Goal: Task Accomplishment & Management: Manage account settings

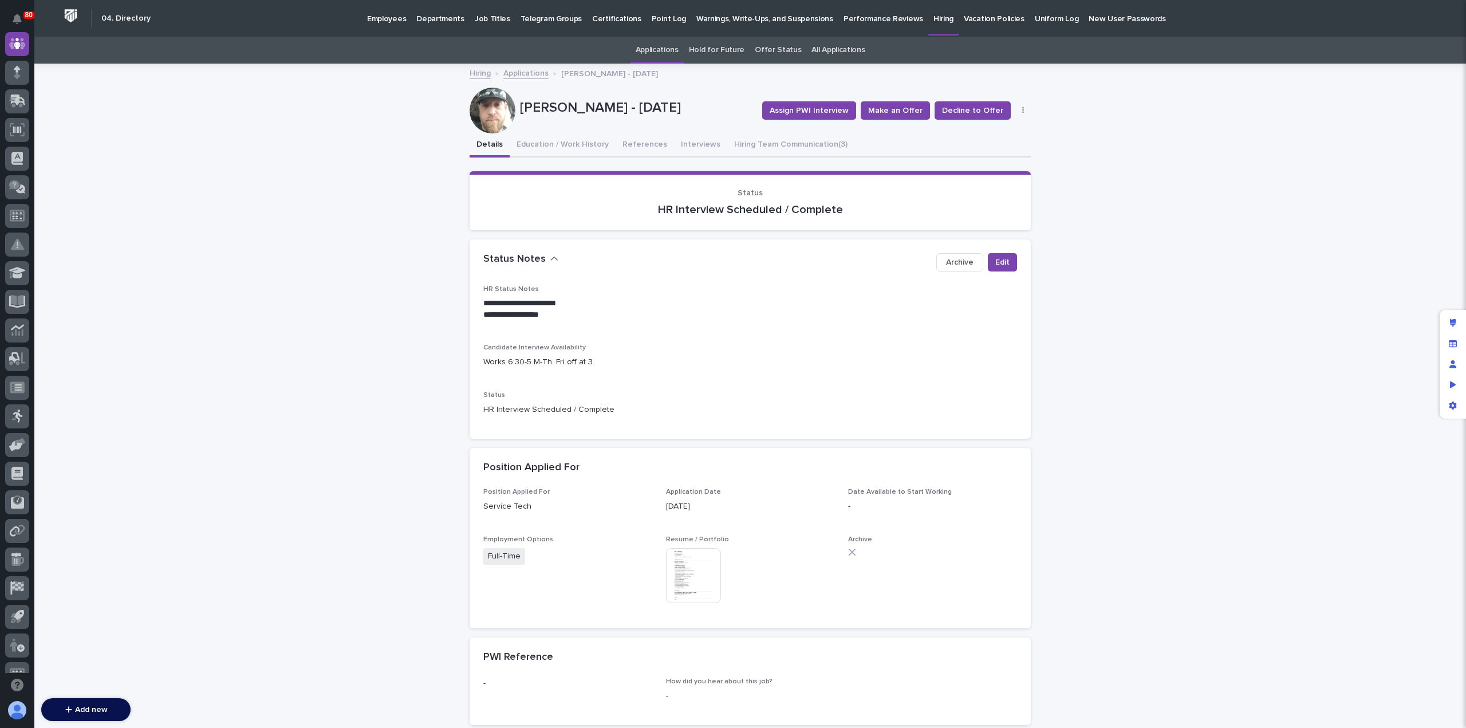
click at [530, 72] on link "Applications" at bounding box center [525, 72] width 45 height 13
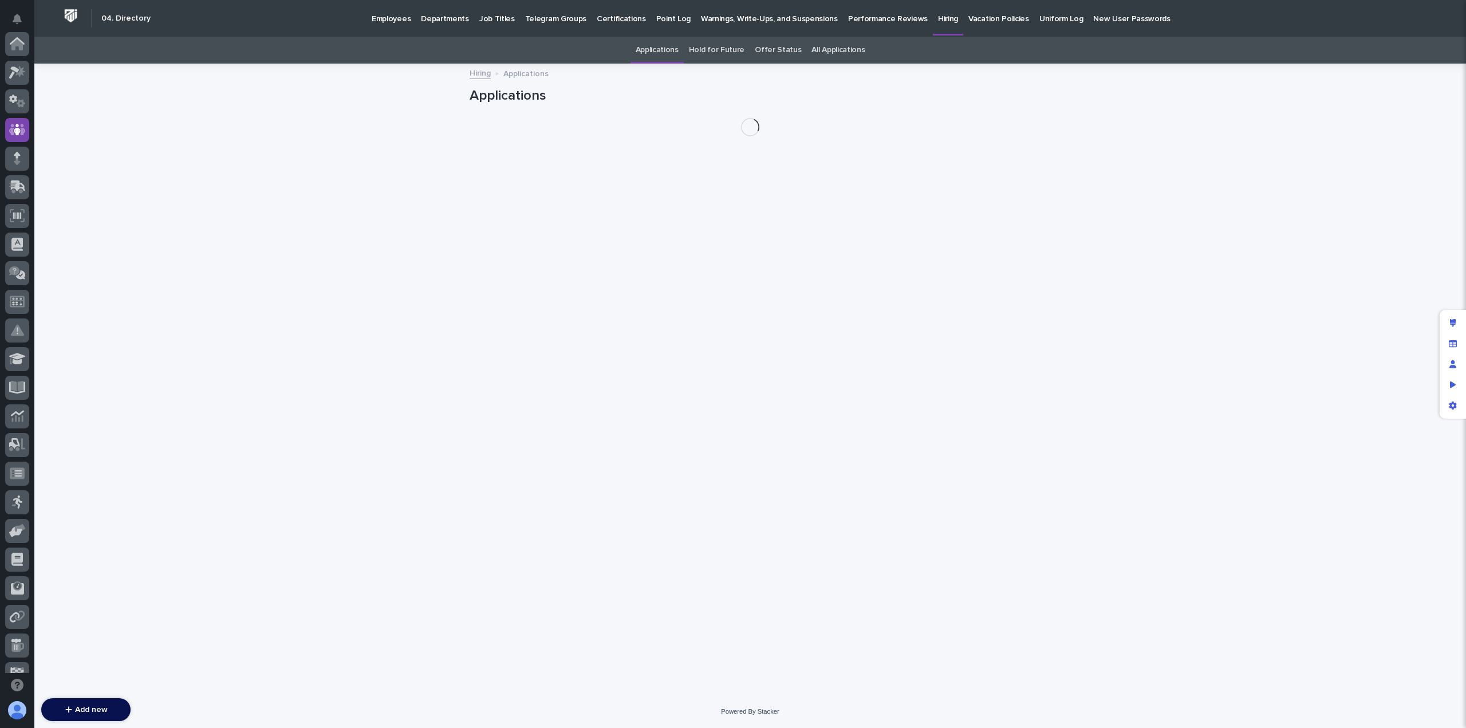
scroll to position [86, 0]
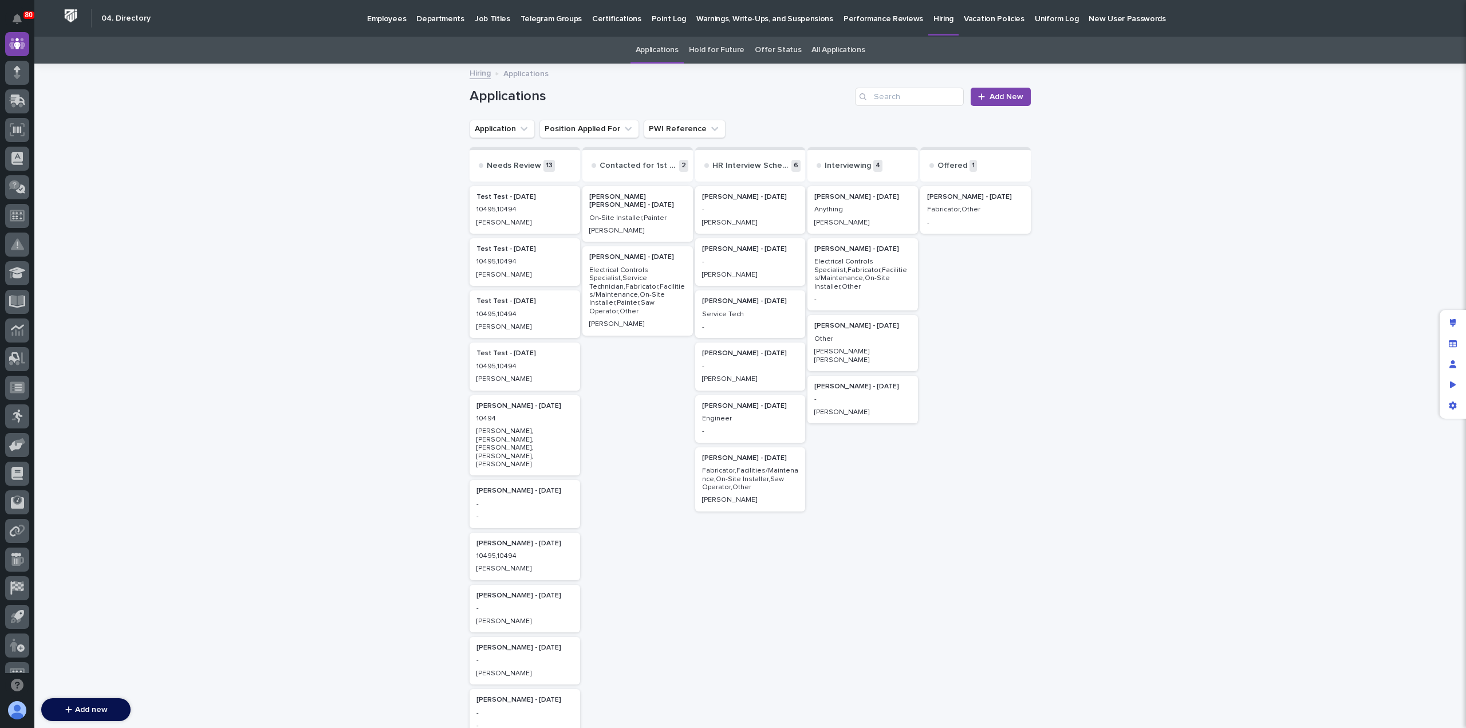
click at [757, 212] on p "-" at bounding box center [750, 210] width 97 height 8
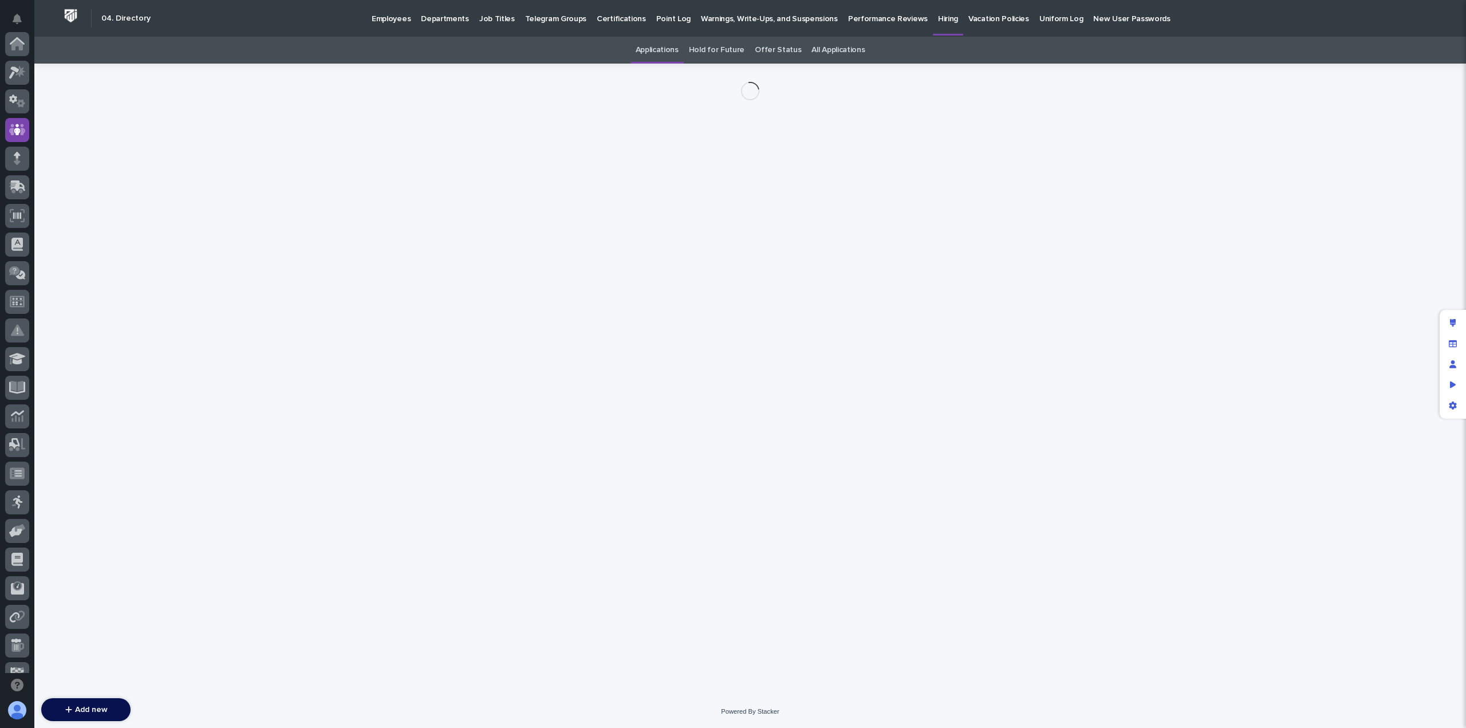
scroll to position [86, 0]
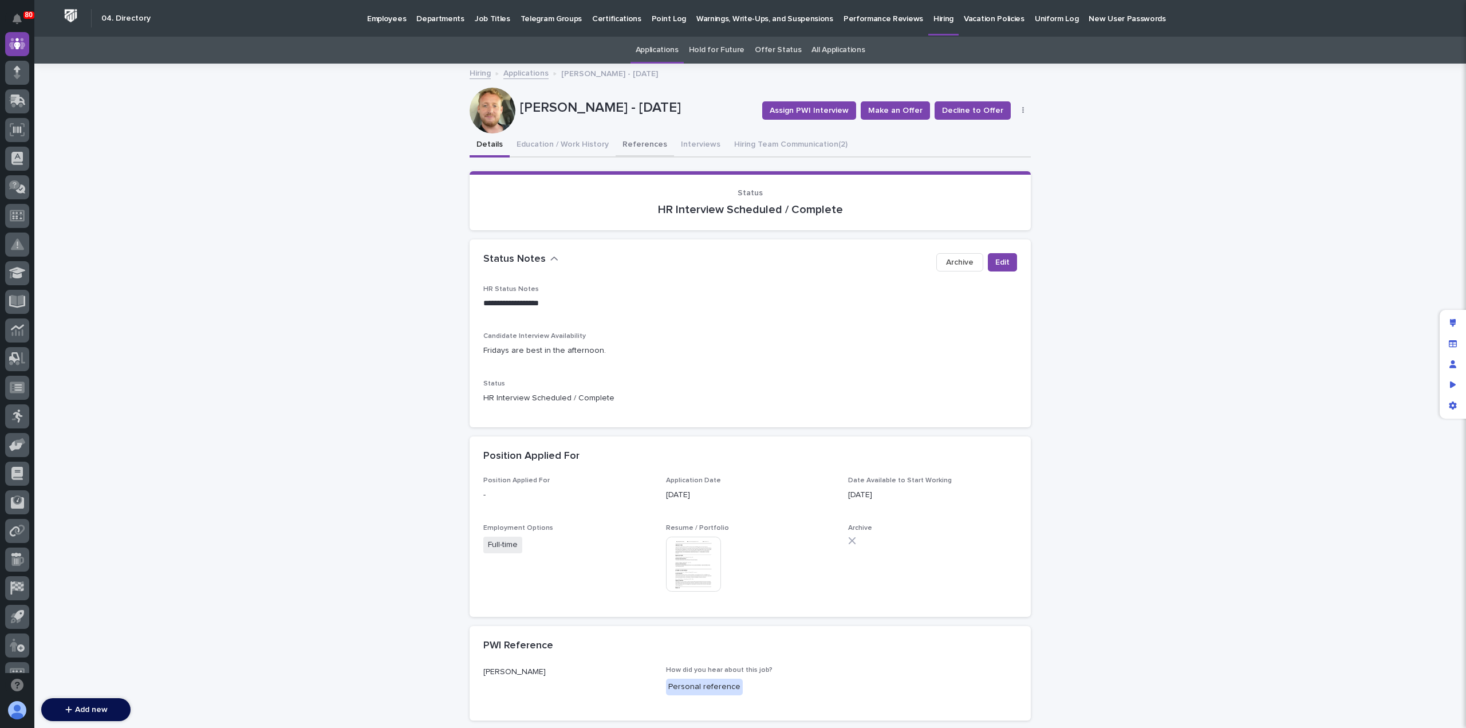
click at [638, 143] on button "References" at bounding box center [645, 145] width 58 height 24
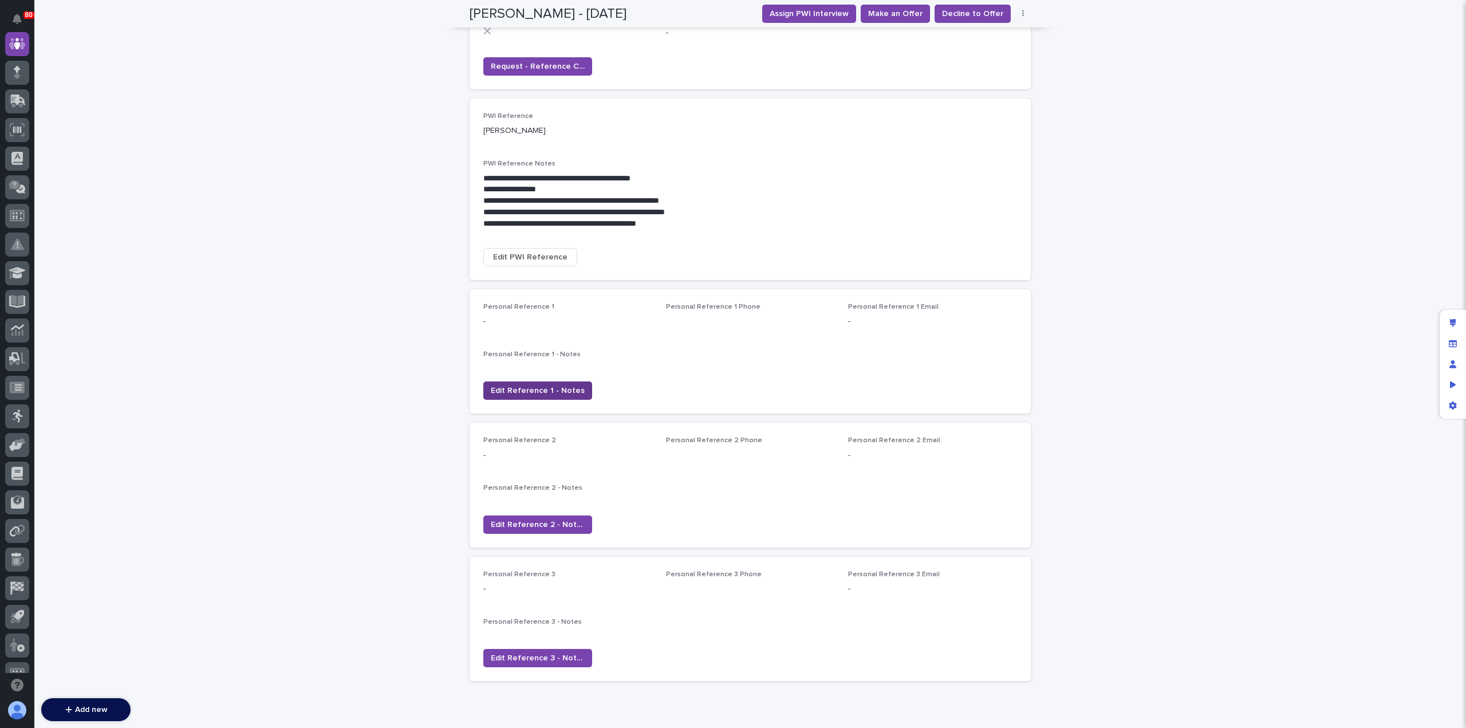
scroll to position [171, 0]
click at [523, 388] on span "Edit Reference 1 - Notes" at bounding box center [538, 390] width 94 height 11
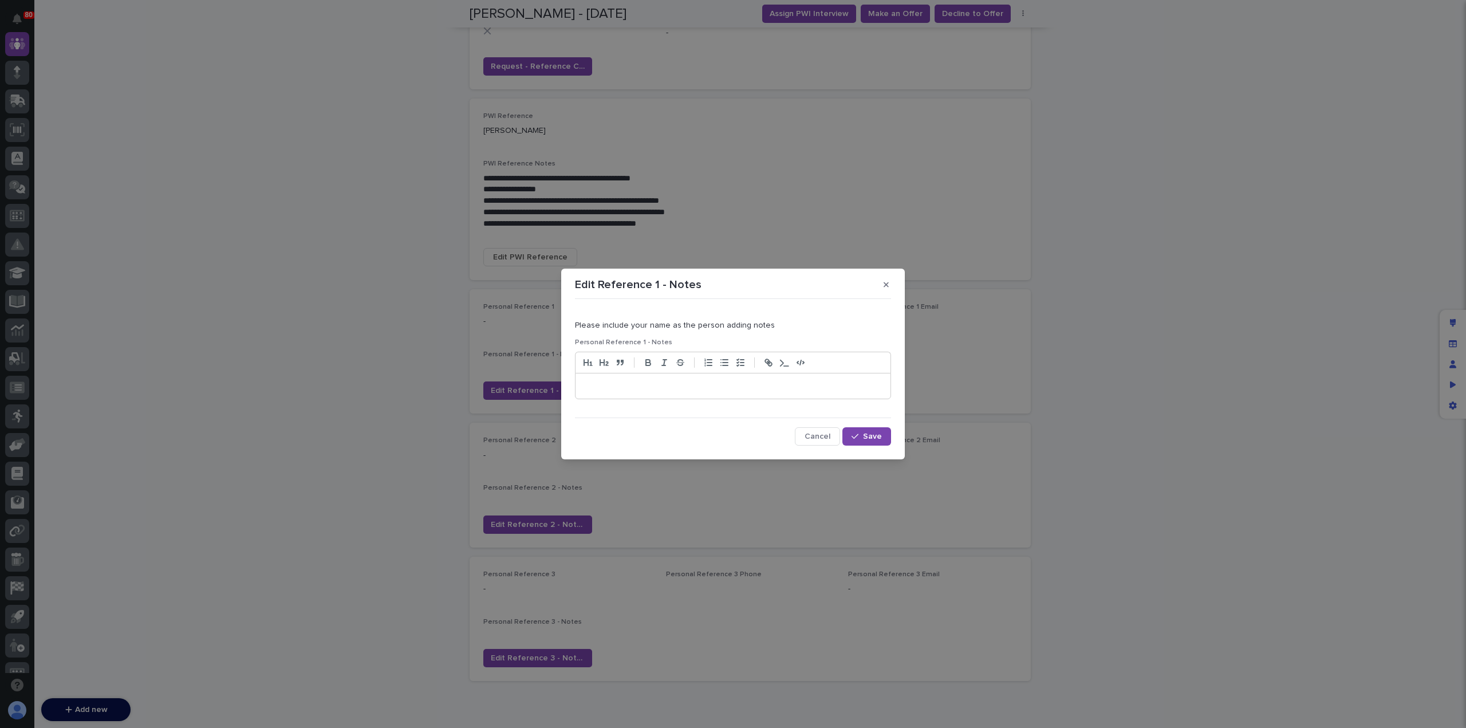
click at [705, 383] on p at bounding box center [733, 385] width 298 height 11
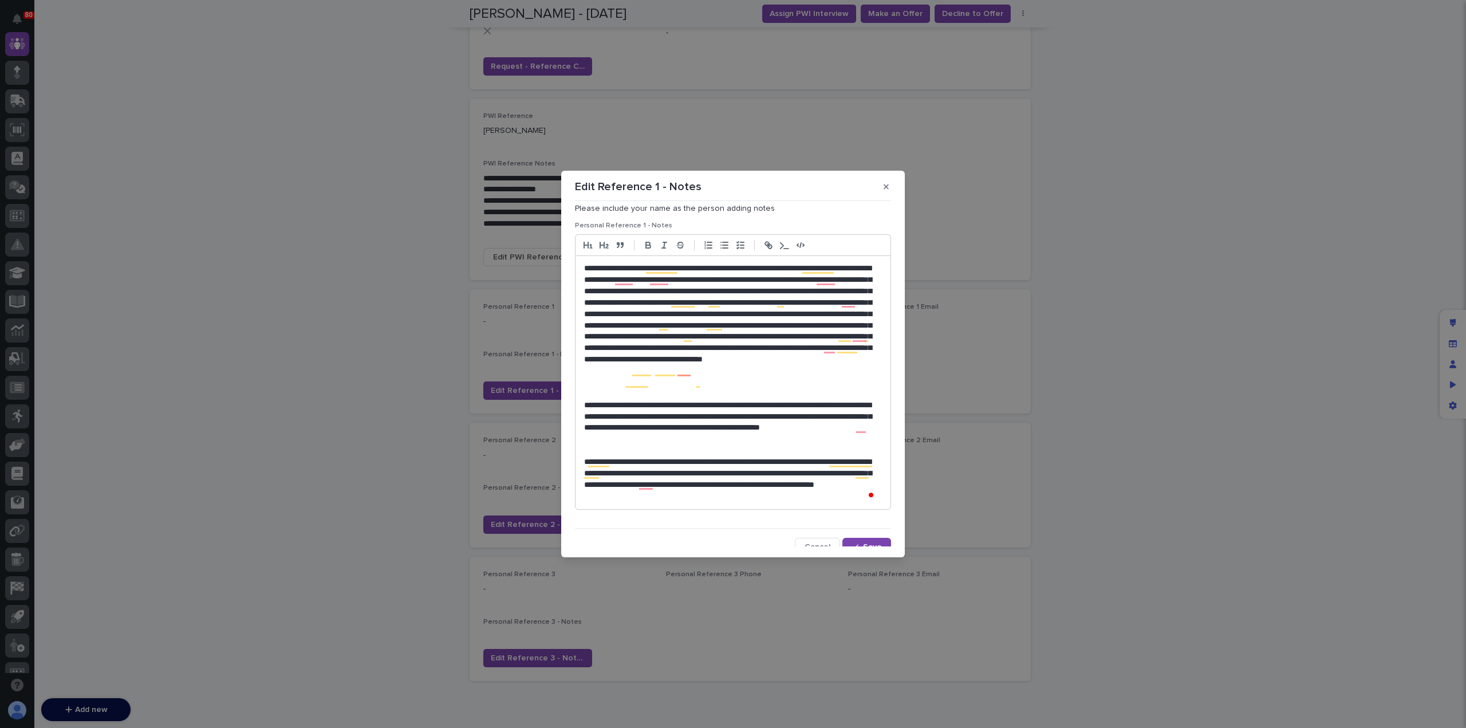
scroll to position [27, 0]
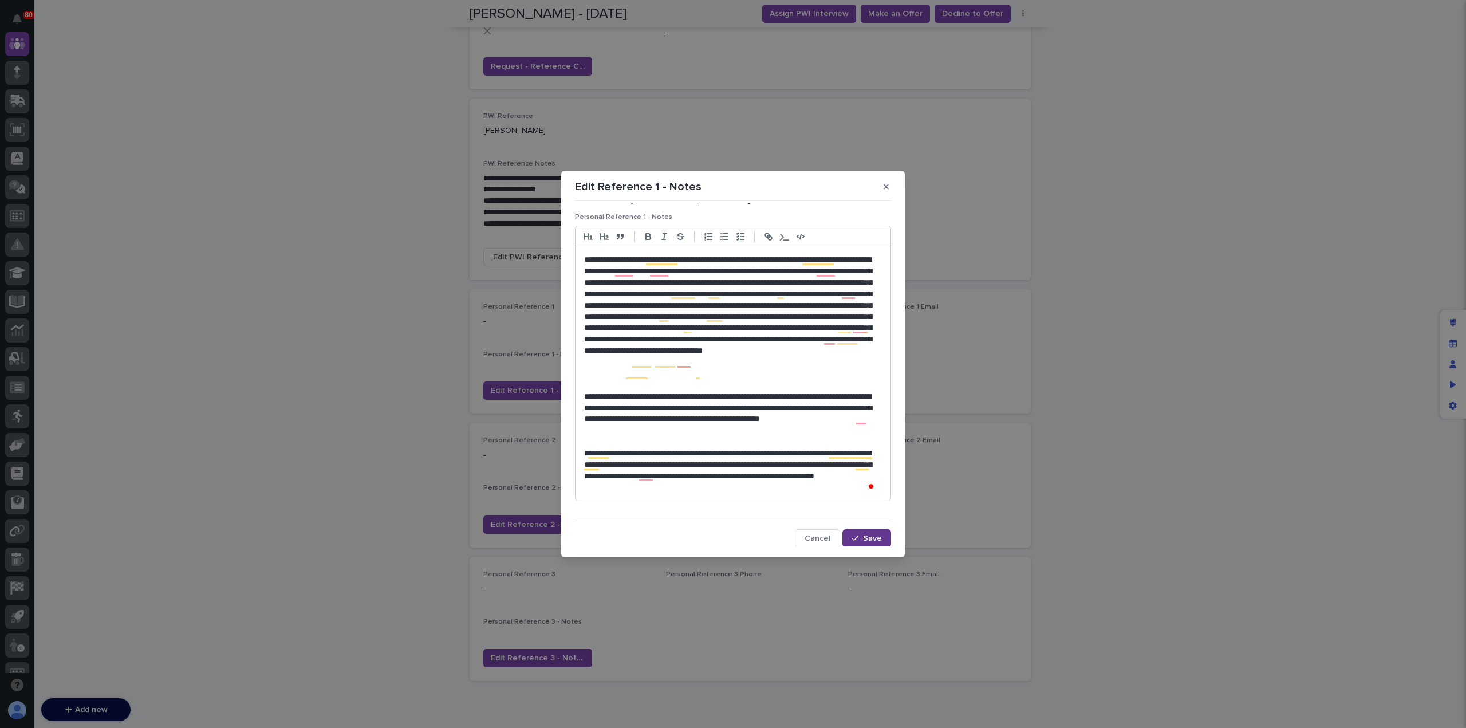
click at [863, 540] on span "Save" at bounding box center [872, 538] width 19 height 8
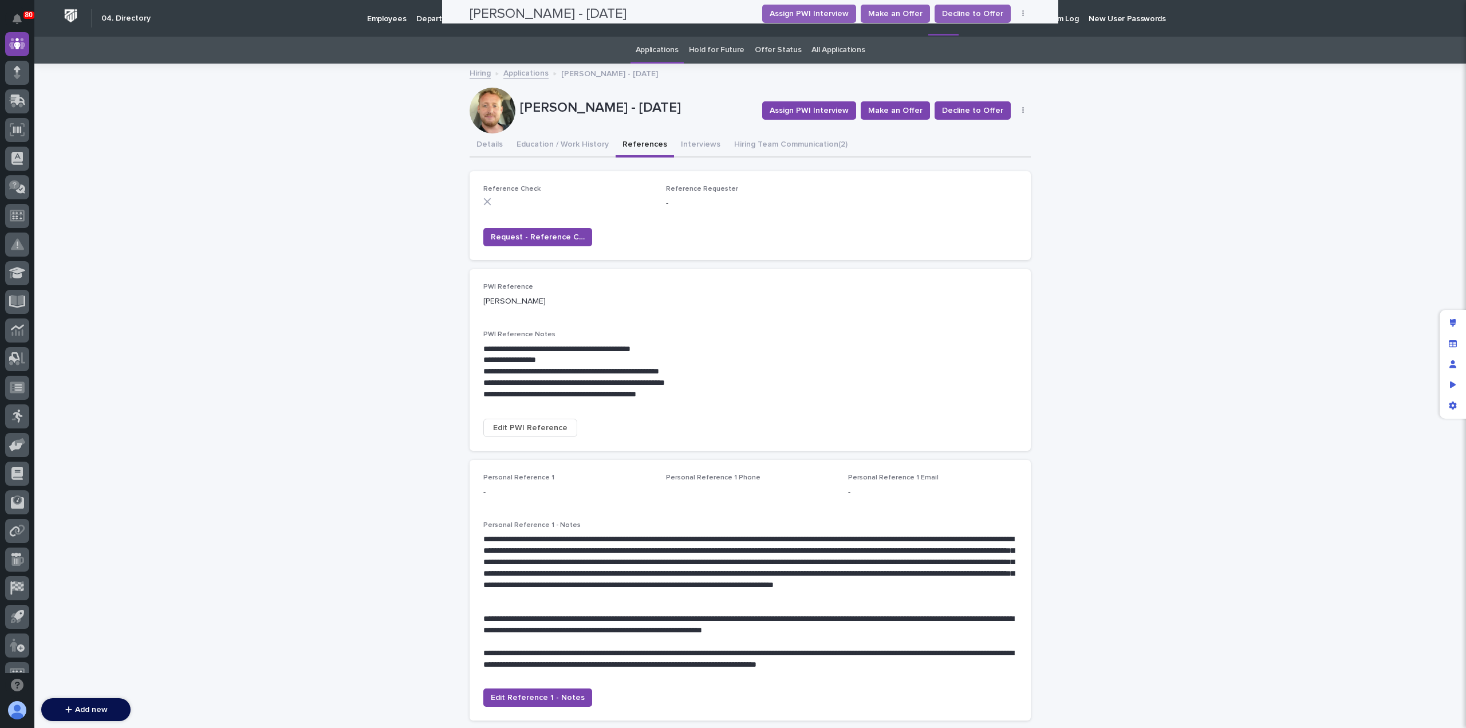
scroll to position [0, 0]
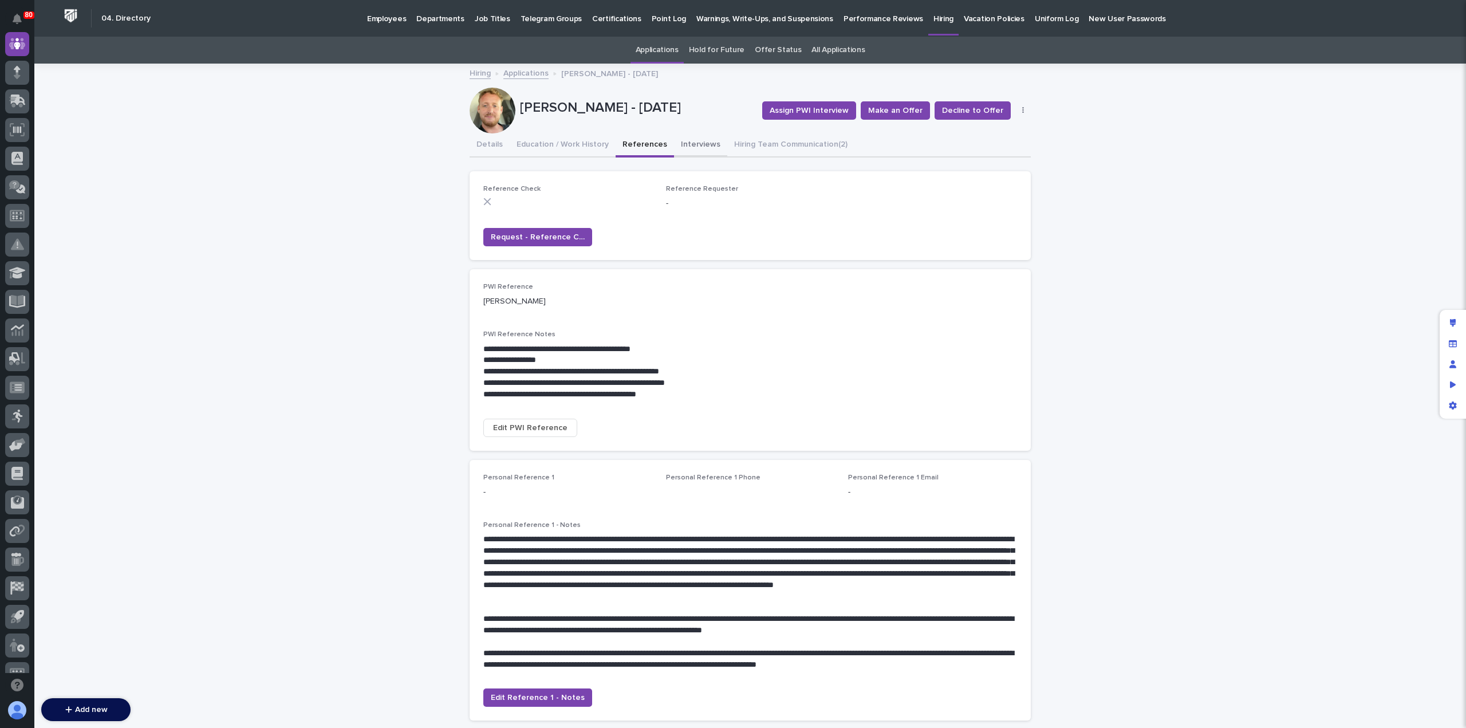
drag, startPoint x: 689, startPoint y: 141, endPoint x: 755, endPoint y: 150, distance: 67.0
click at [689, 141] on button "Interviews" at bounding box center [700, 145] width 53 height 24
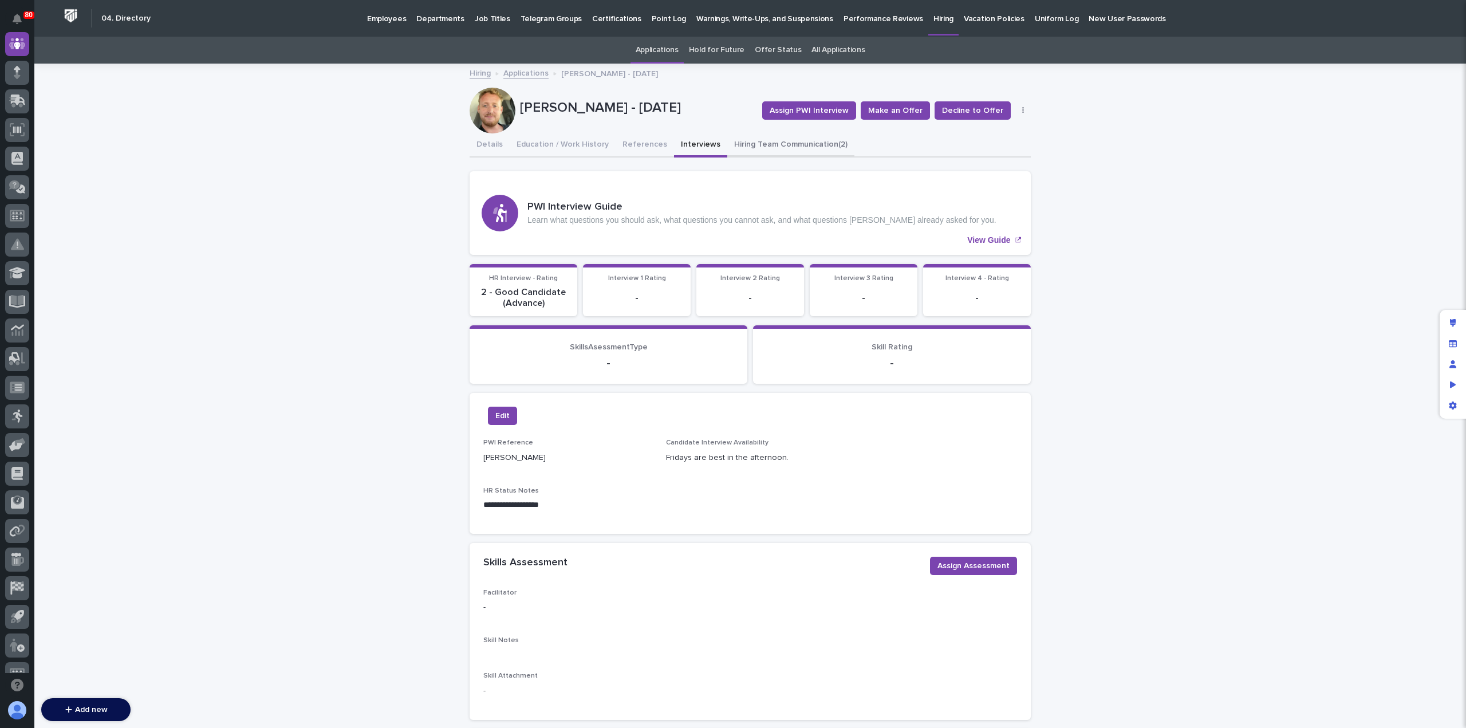
click at [769, 142] on button "Hiring Team Communication (2)" at bounding box center [790, 145] width 127 height 24
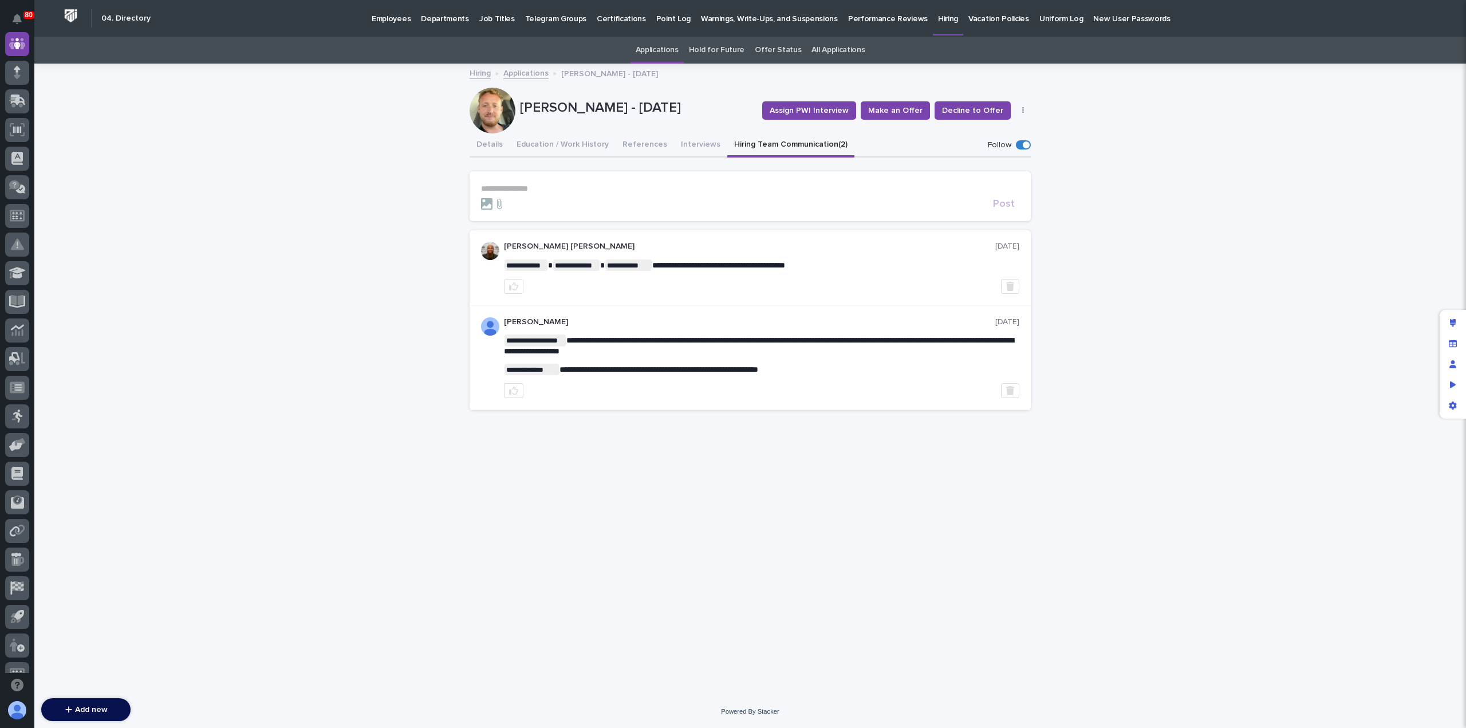
click at [532, 72] on link "Applications" at bounding box center [525, 72] width 45 height 13
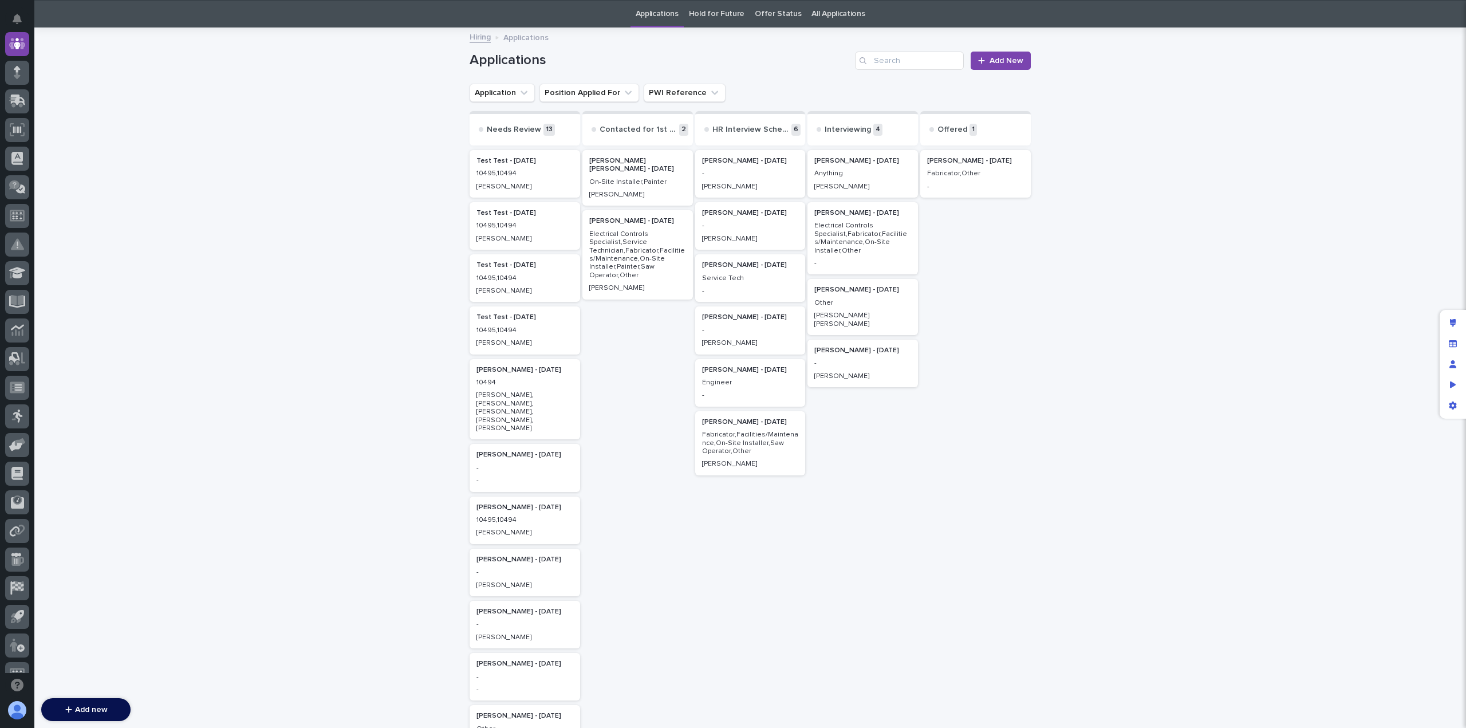
scroll to position [37, 0]
click at [530, 167] on div "10495,10494" at bounding box center [524, 172] width 97 height 10
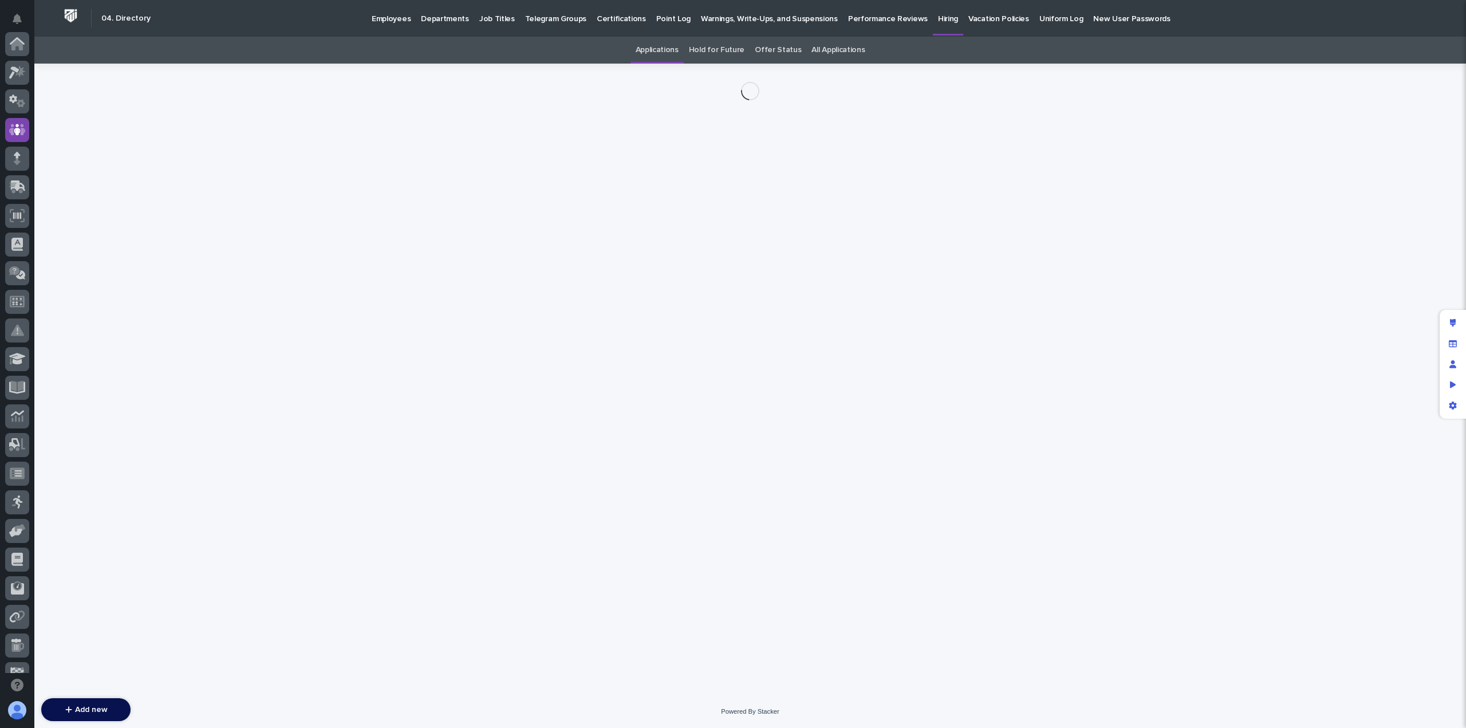
scroll to position [86, 0]
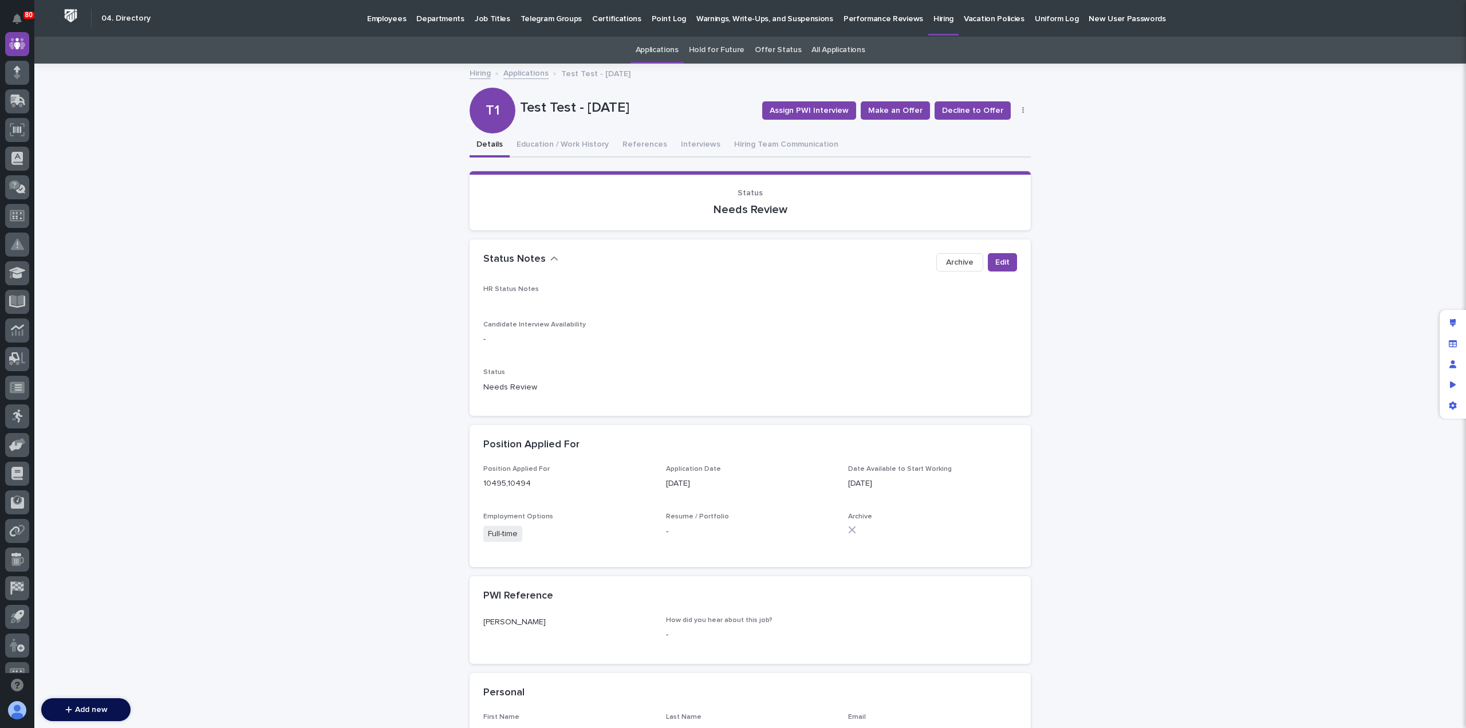
click at [1020, 111] on button "button" at bounding box center [1023, 111] width 16 height 8
click at [983, 153] on span "Delete" at bounding box center [980, 152] width 25 height 8
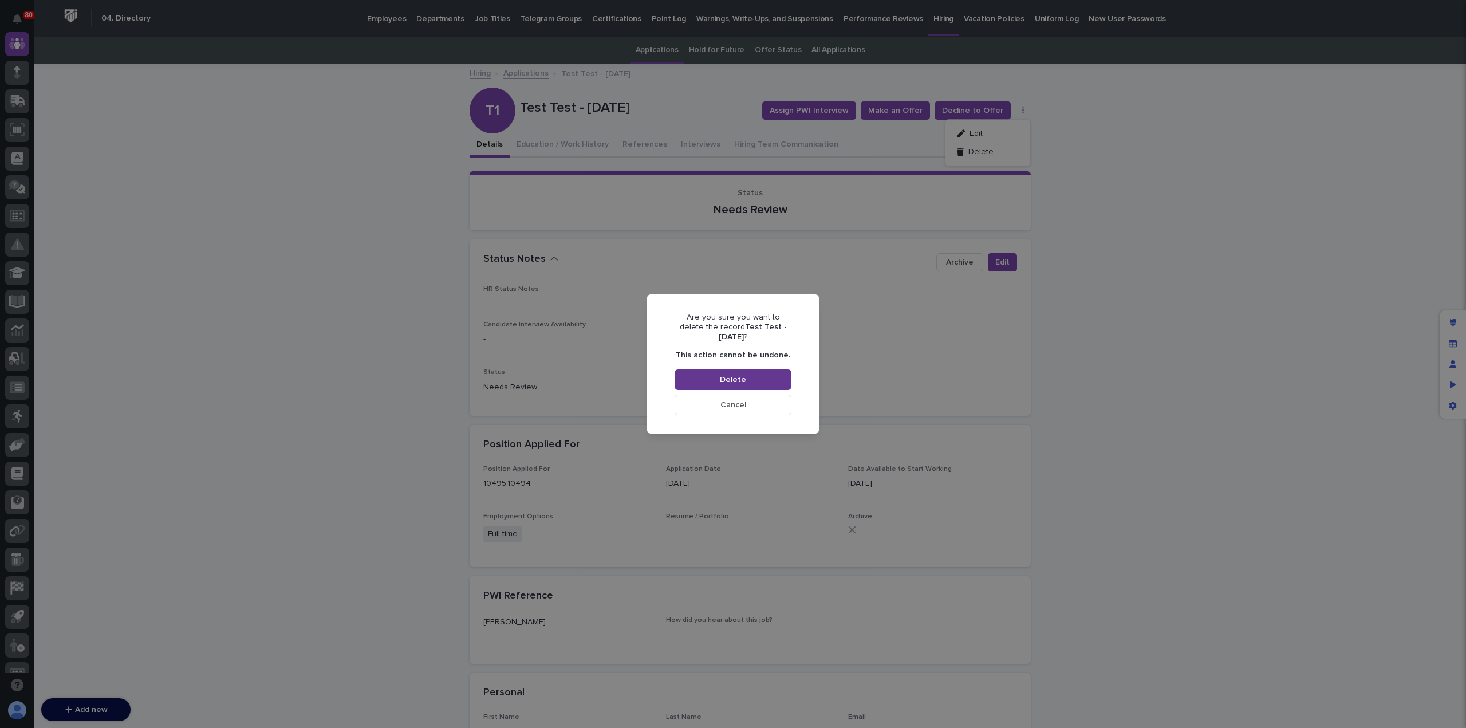
click at [753, 372] on button "Delete" at bounding box center [733, 379] width 117 height 21
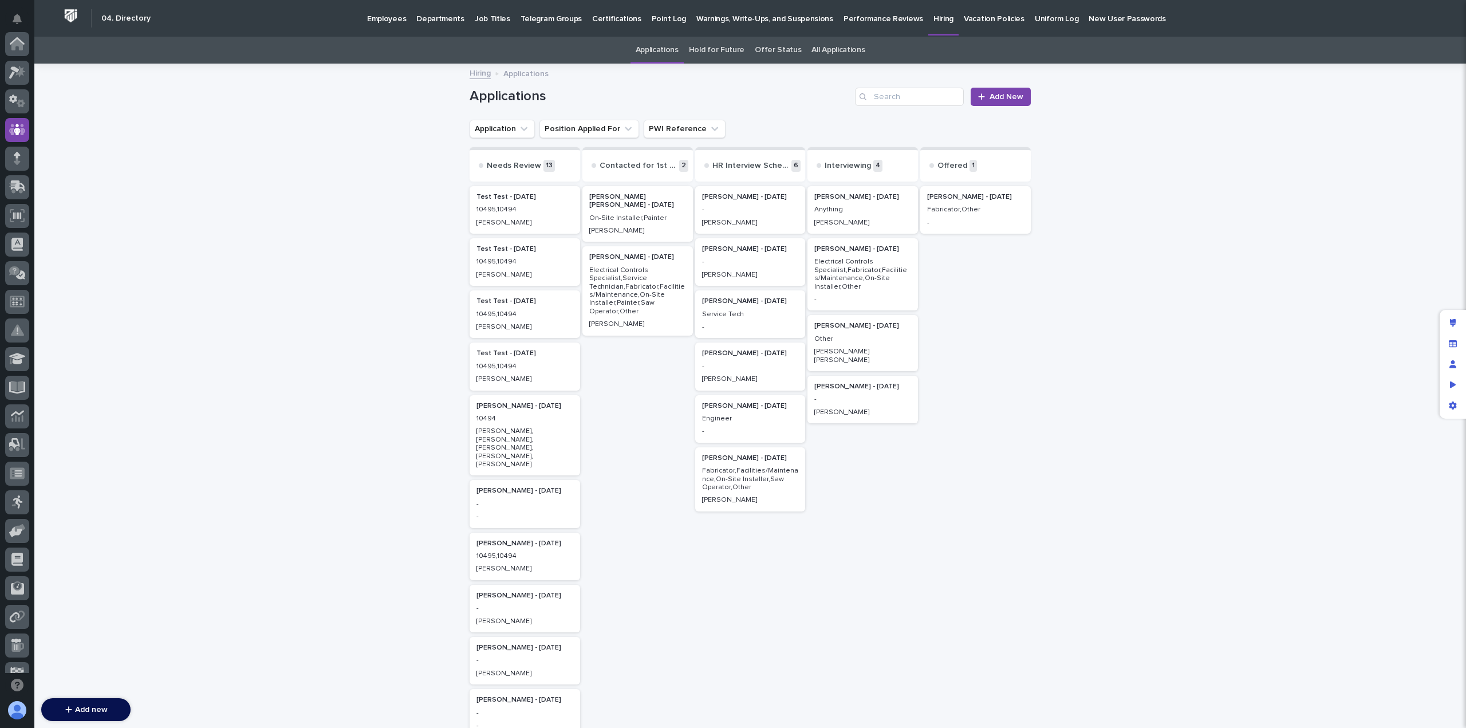
scroll to position [86, 0]
click at [544, 261] on p "10495,10494" at bounding box center [524, 262] width 97 height 8
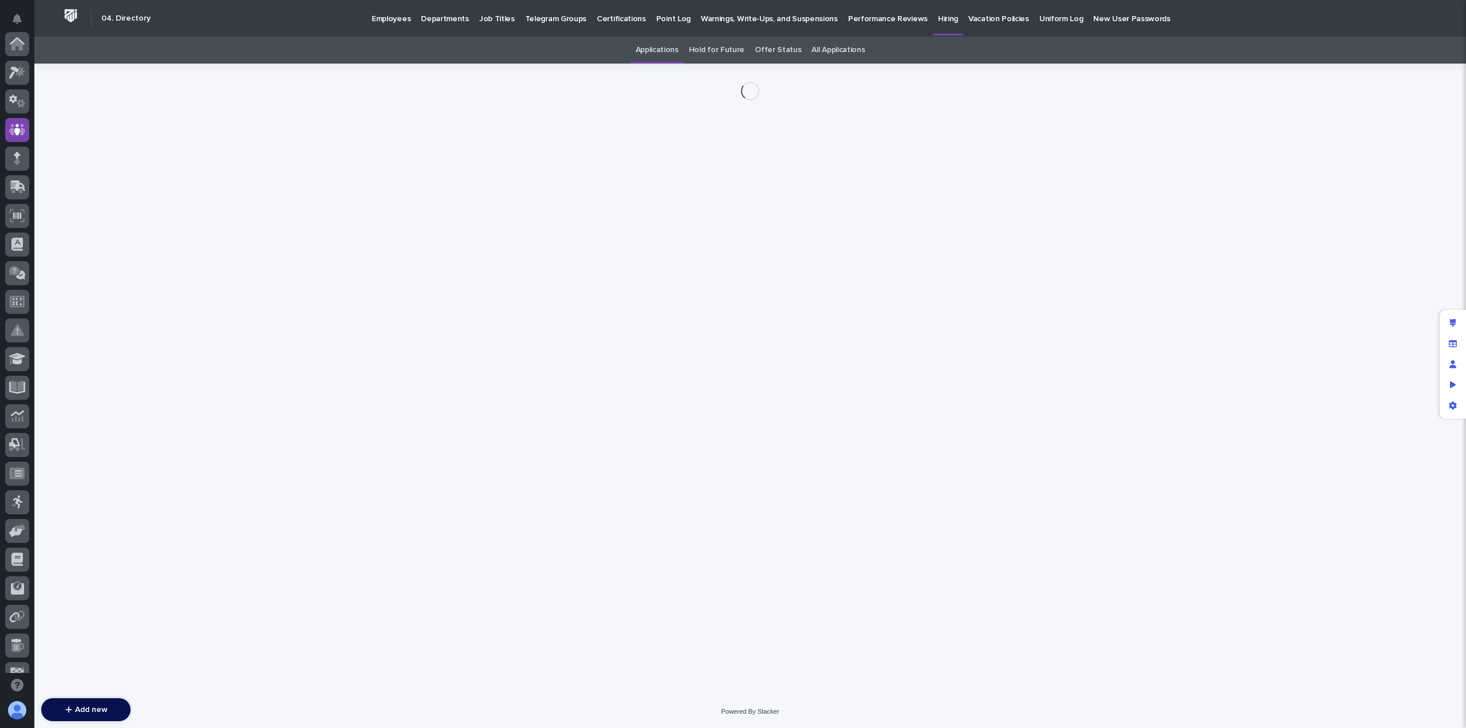
scroll to position [86, 0]
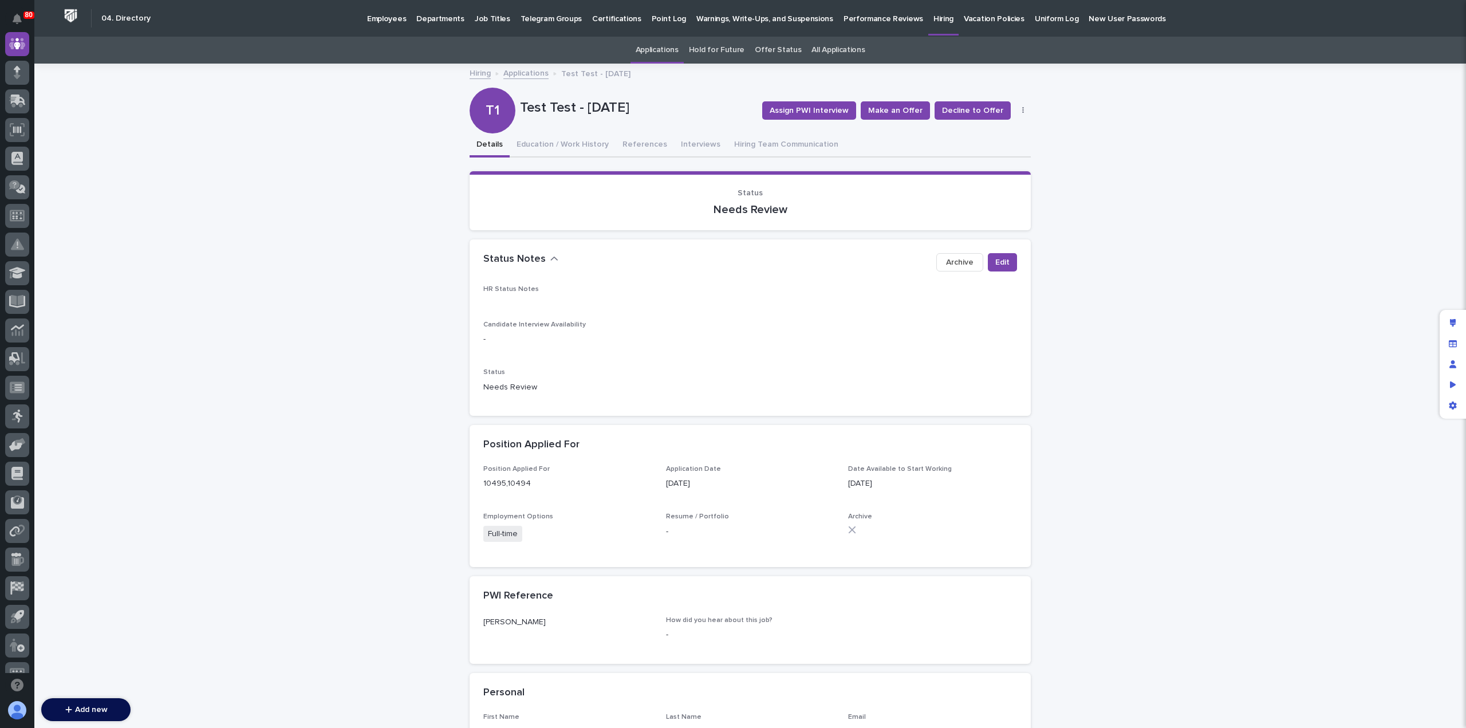
click at [1019, 109] on button "button" at bounding box center [1023, 111] width 16 height 8
click at [989, 154] on button "Delete" at bounding box center [988, 152] width 76 height 18
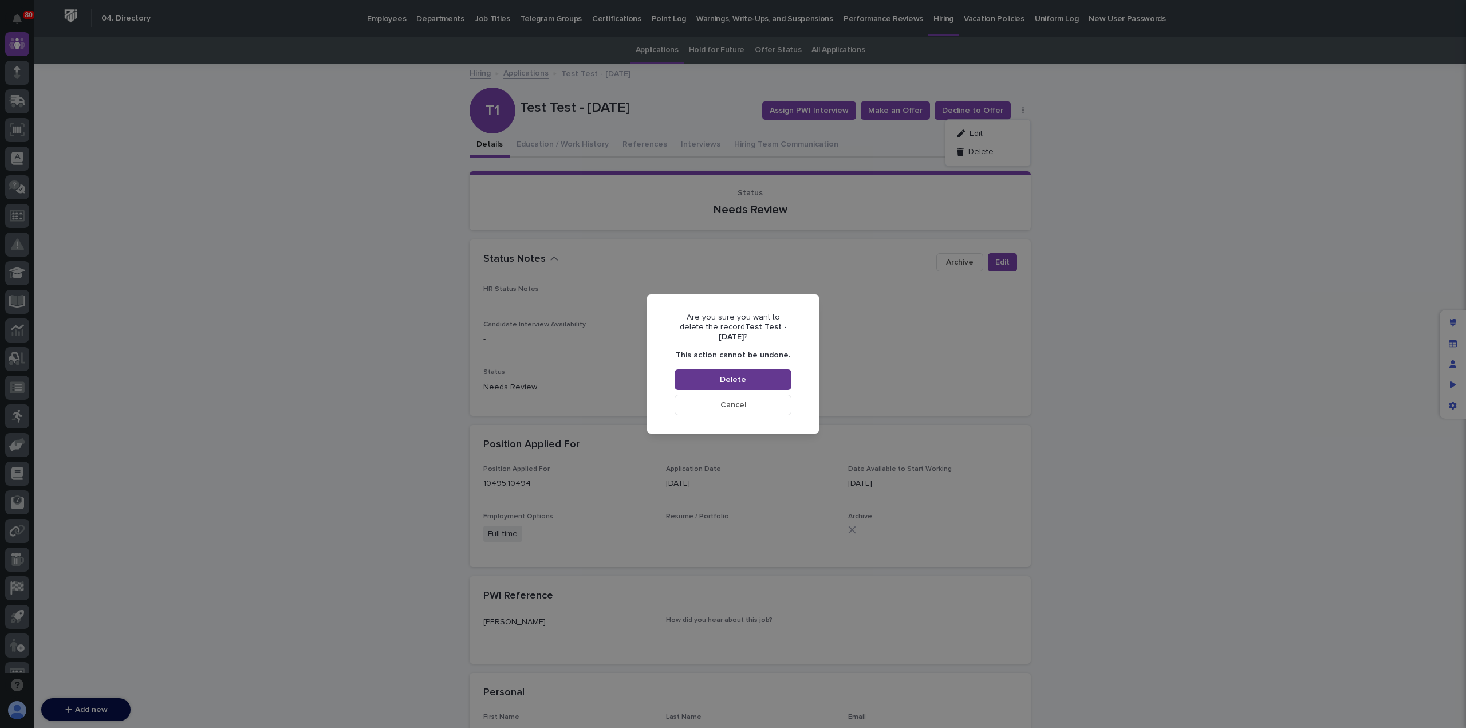
click at [742, 376] on span "Delete" at bounding box center [733, 380] width 26 height 8
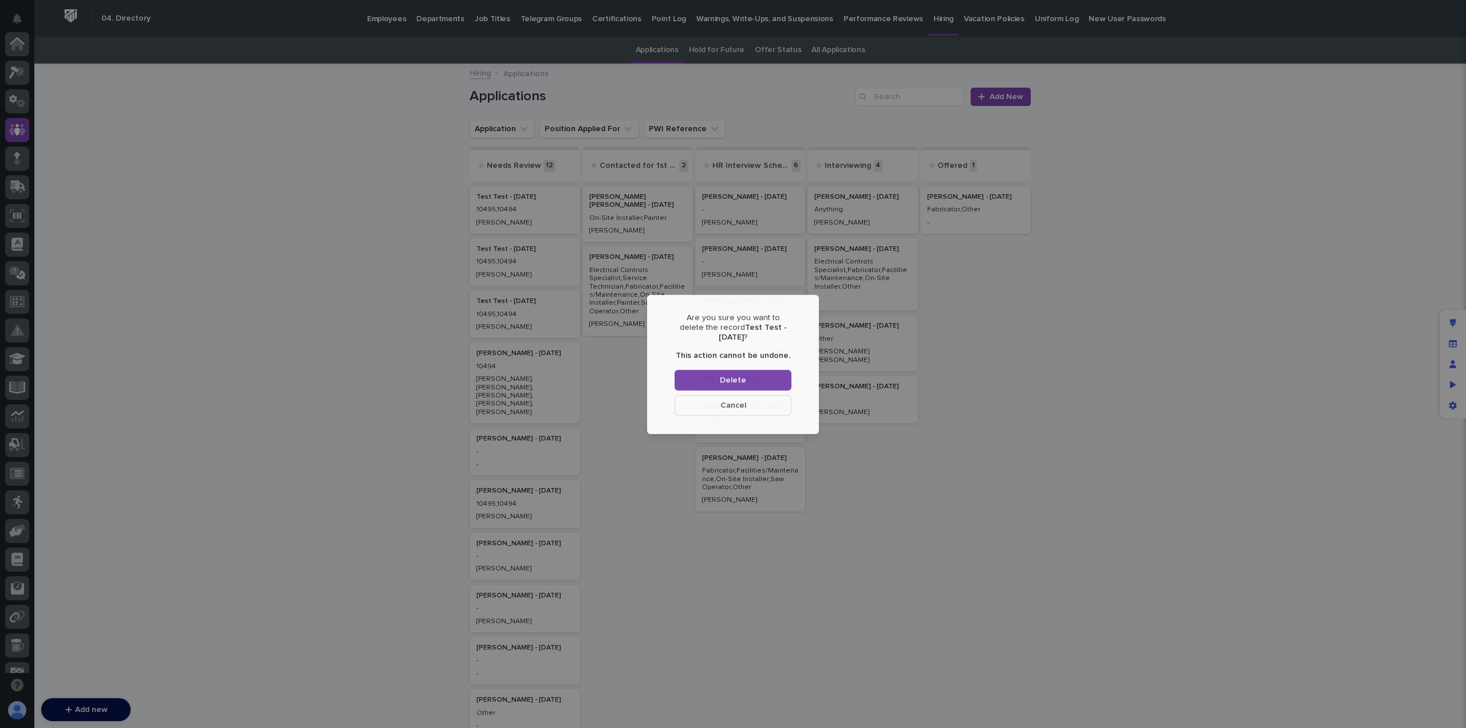
scroll to position [86, 0]
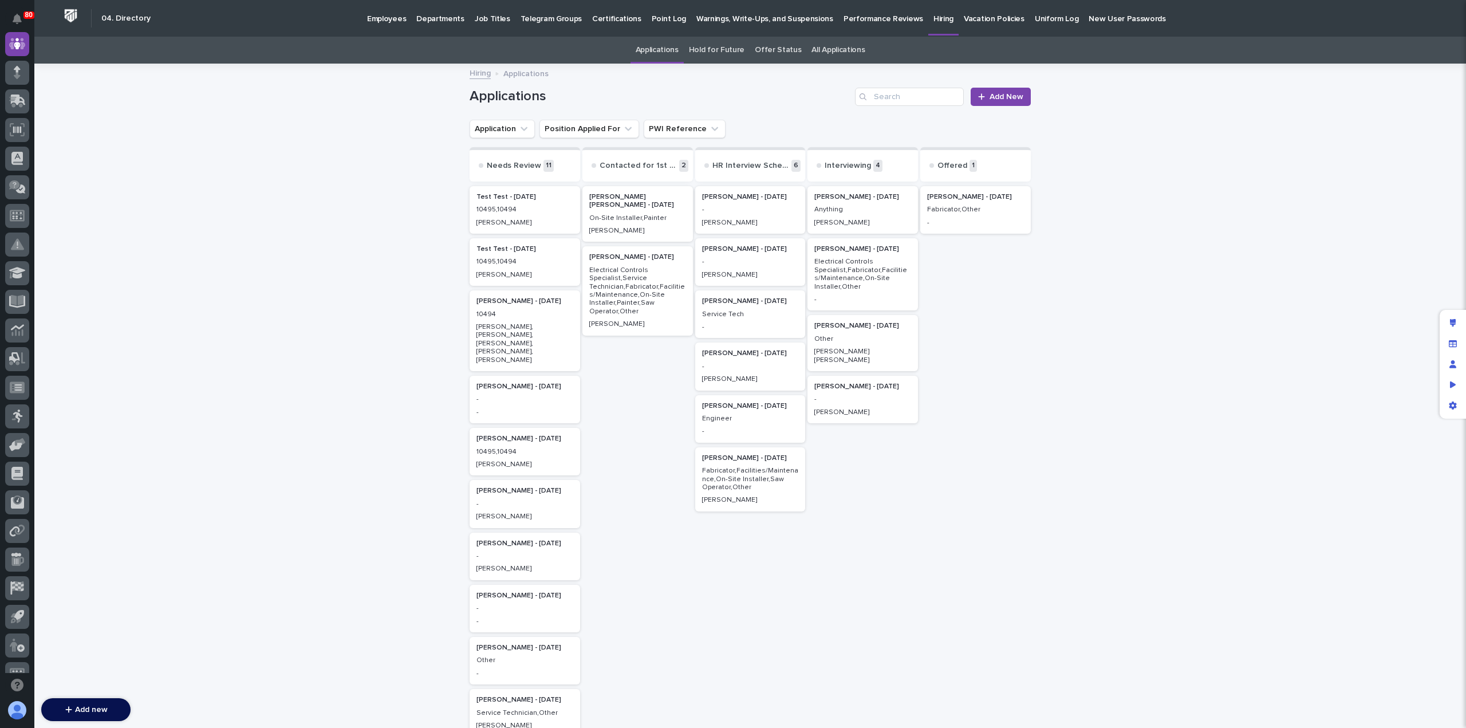
click at [547, 217] on div "[PERSON_NAME]" at bounding box center [524, 221] width 97 height 10
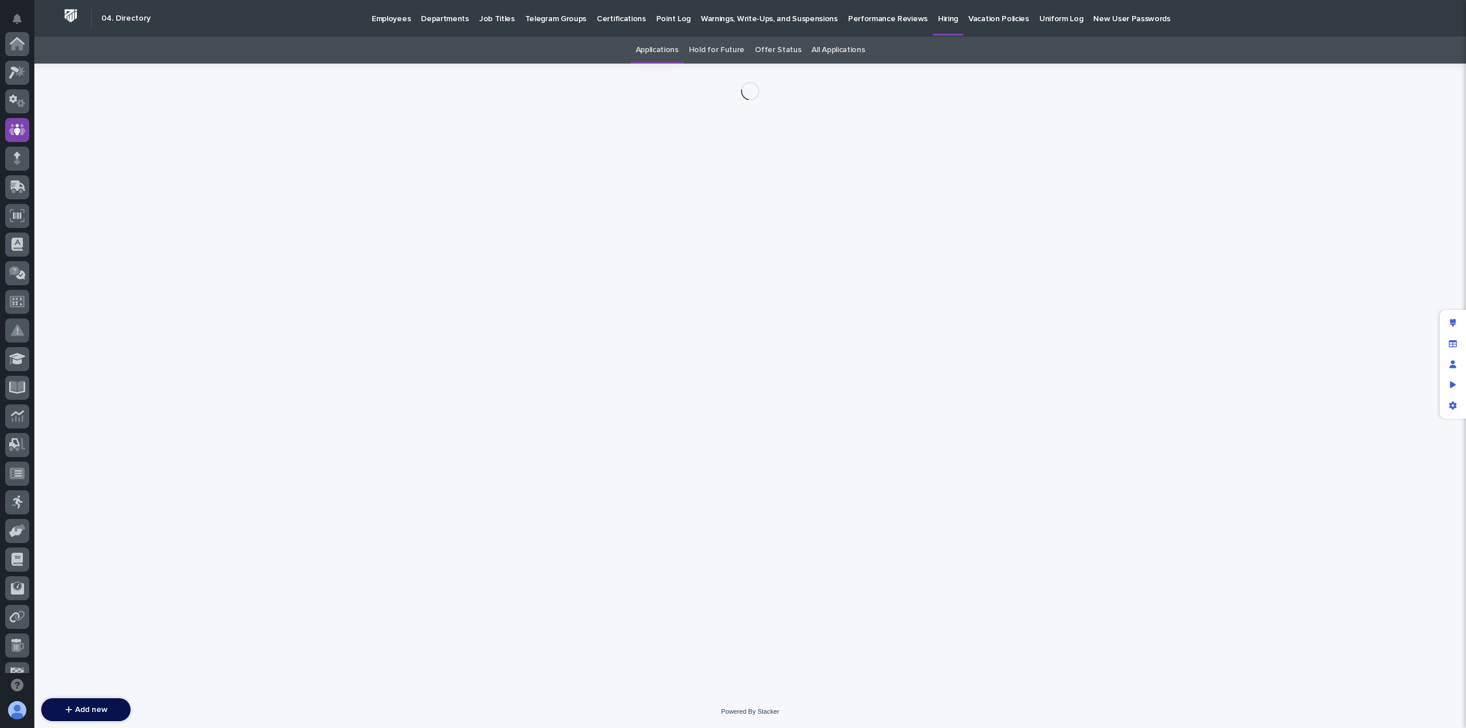
scroll to position [86, 0]
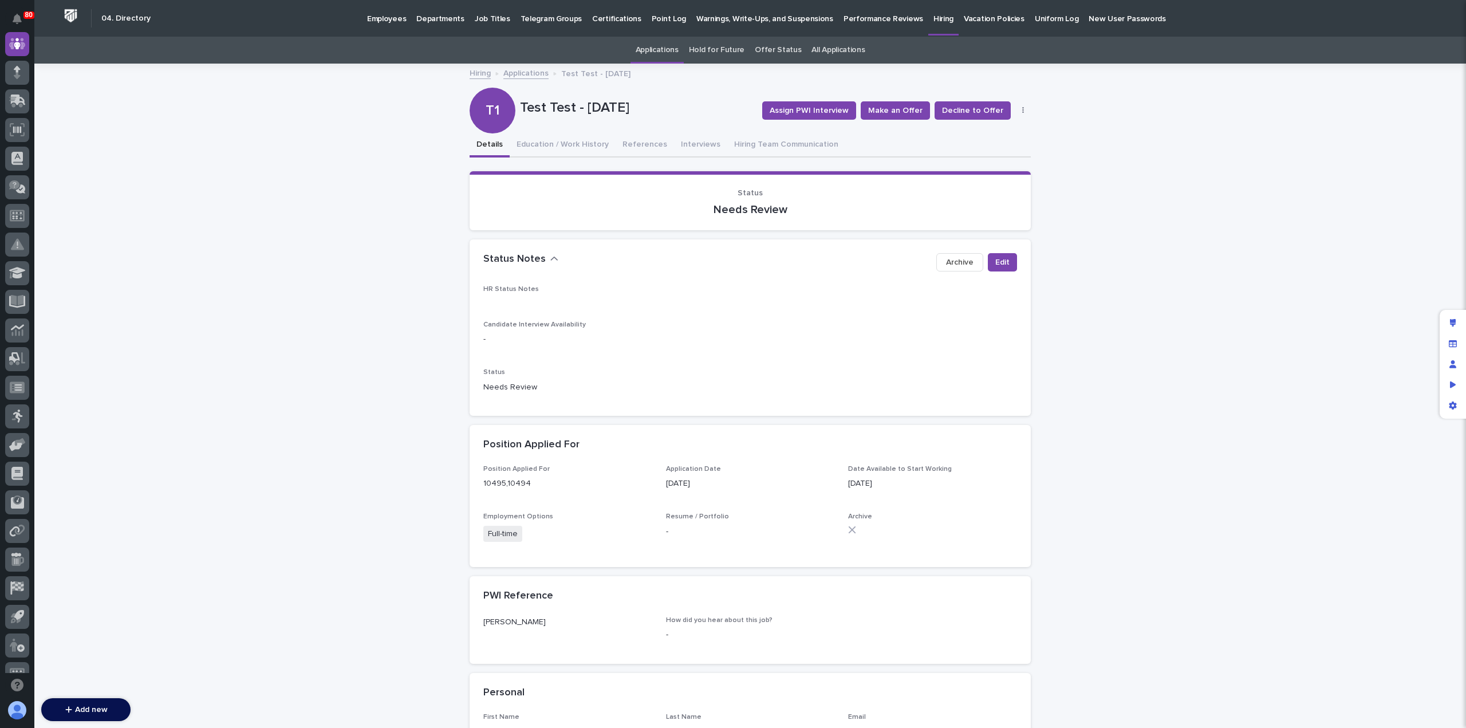
click at [1022, 110] on icon "button" at bounding box center [1023, 110] width 2 height 7
click at [1008, 151] on button "Delete" at bounding box center [988, 152] width 76 height 18
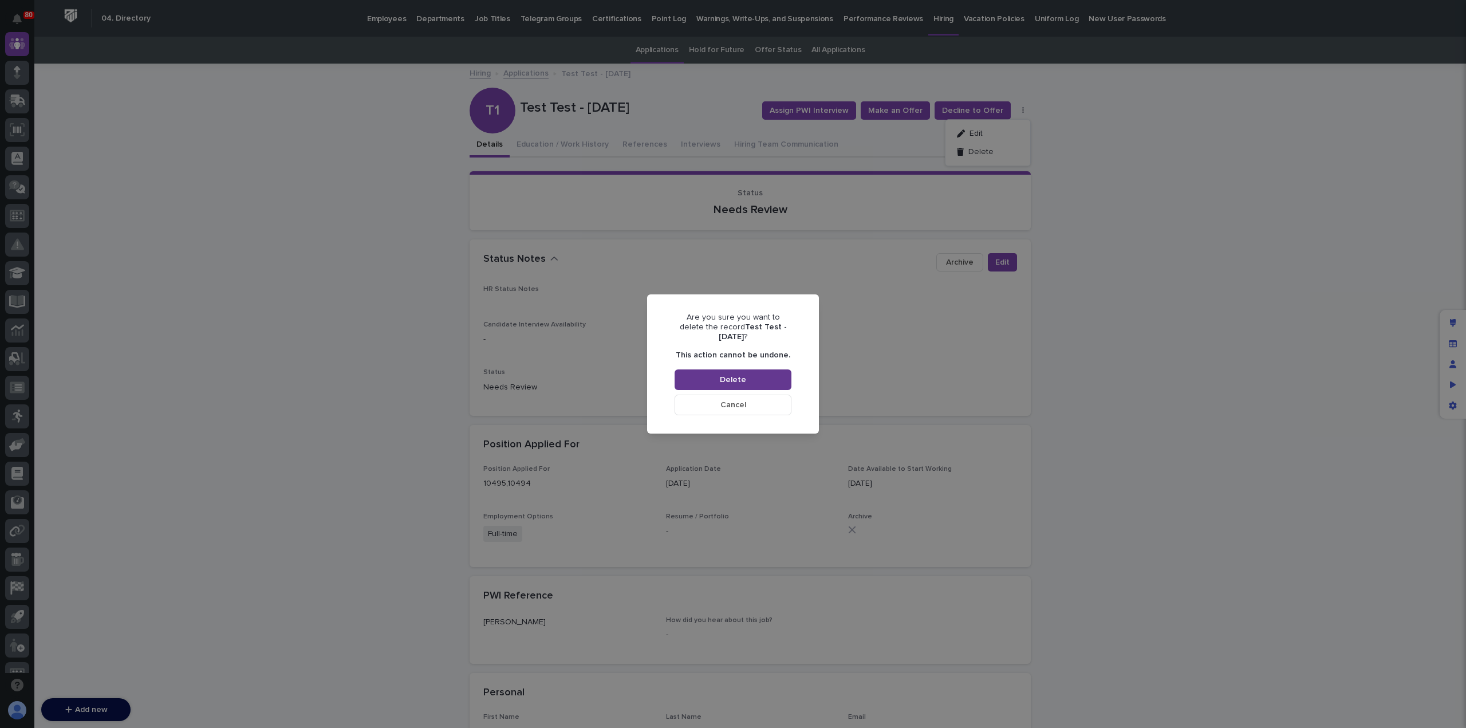
click at [746, 379] on button "Delete" at bounding box center [733, 379] width 117 height 21
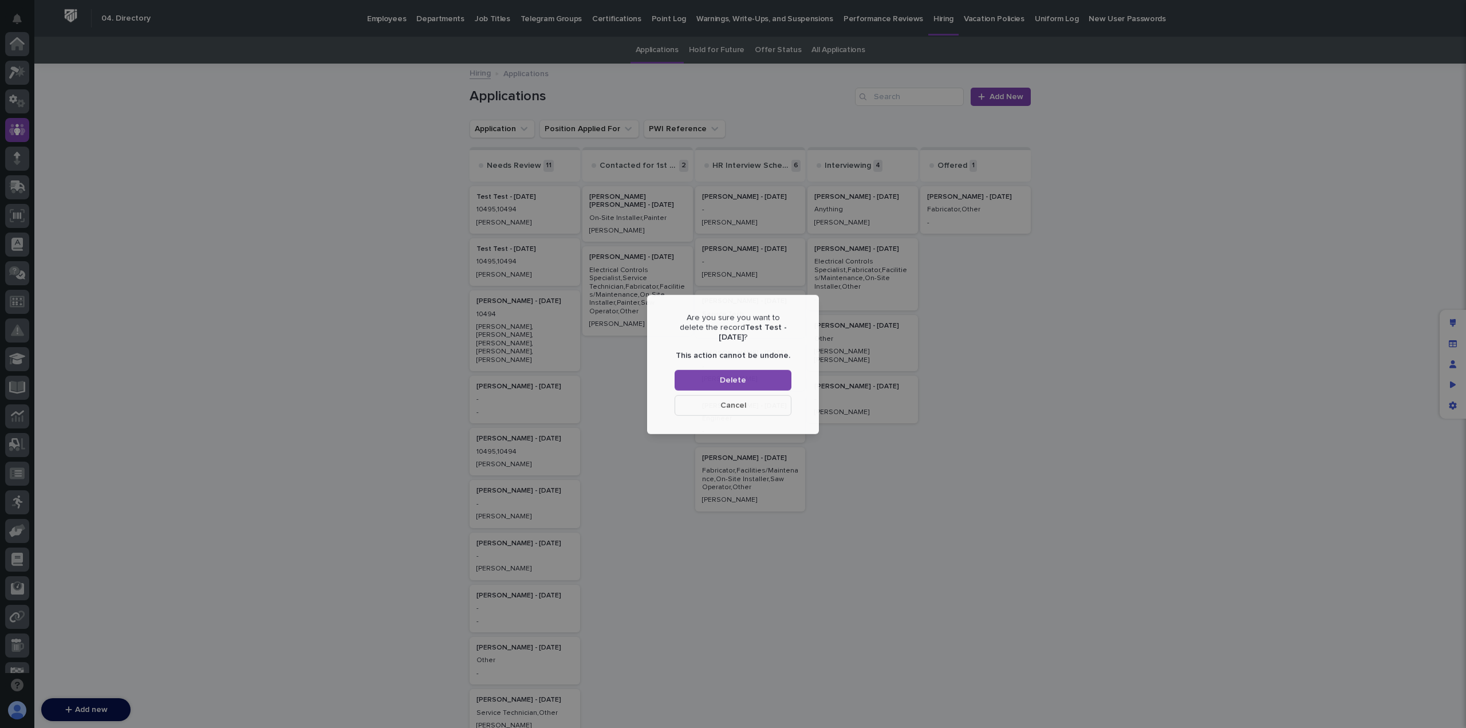
scroll to position [86, 0]
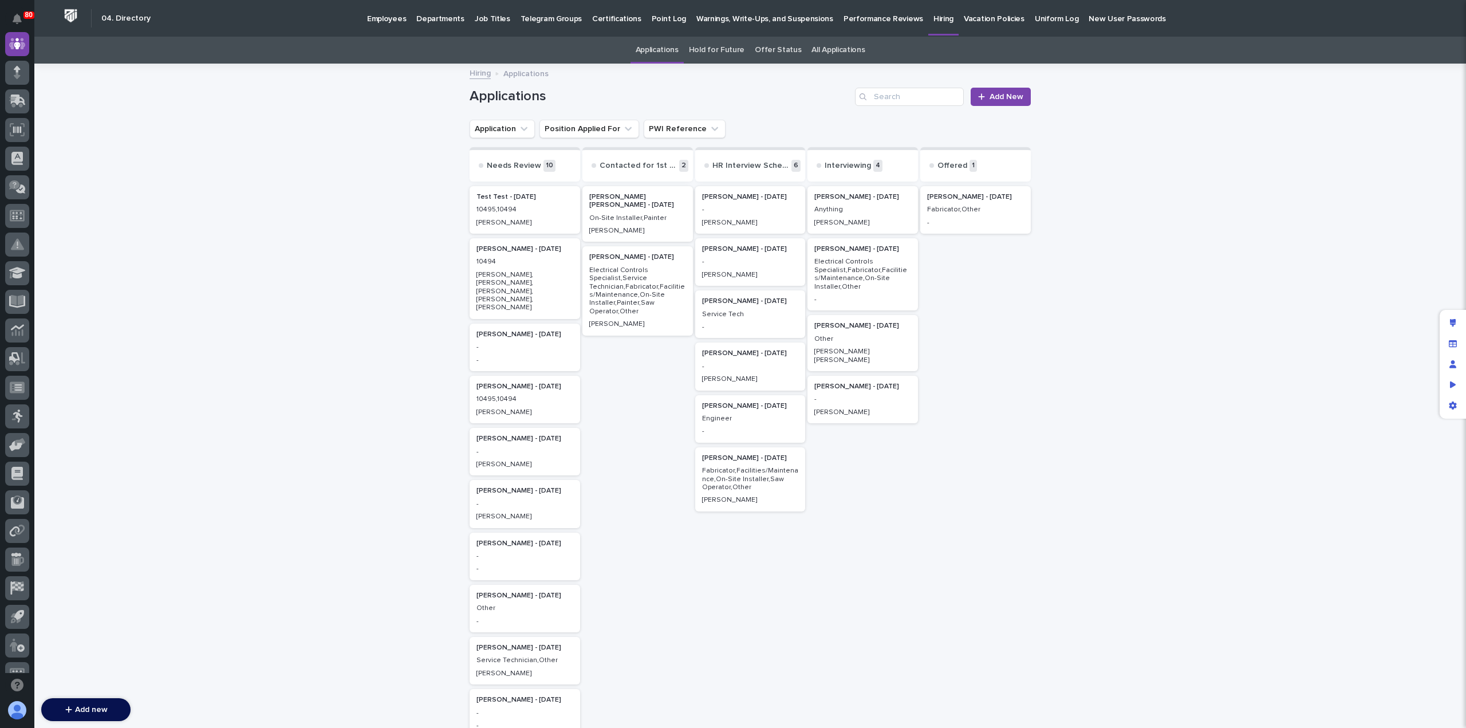
click at [549, 215] on div "Test Test - [DATE] 10495,10494 [PERSON_NAME]" at bounding box center [525, 210] width 111 height 48
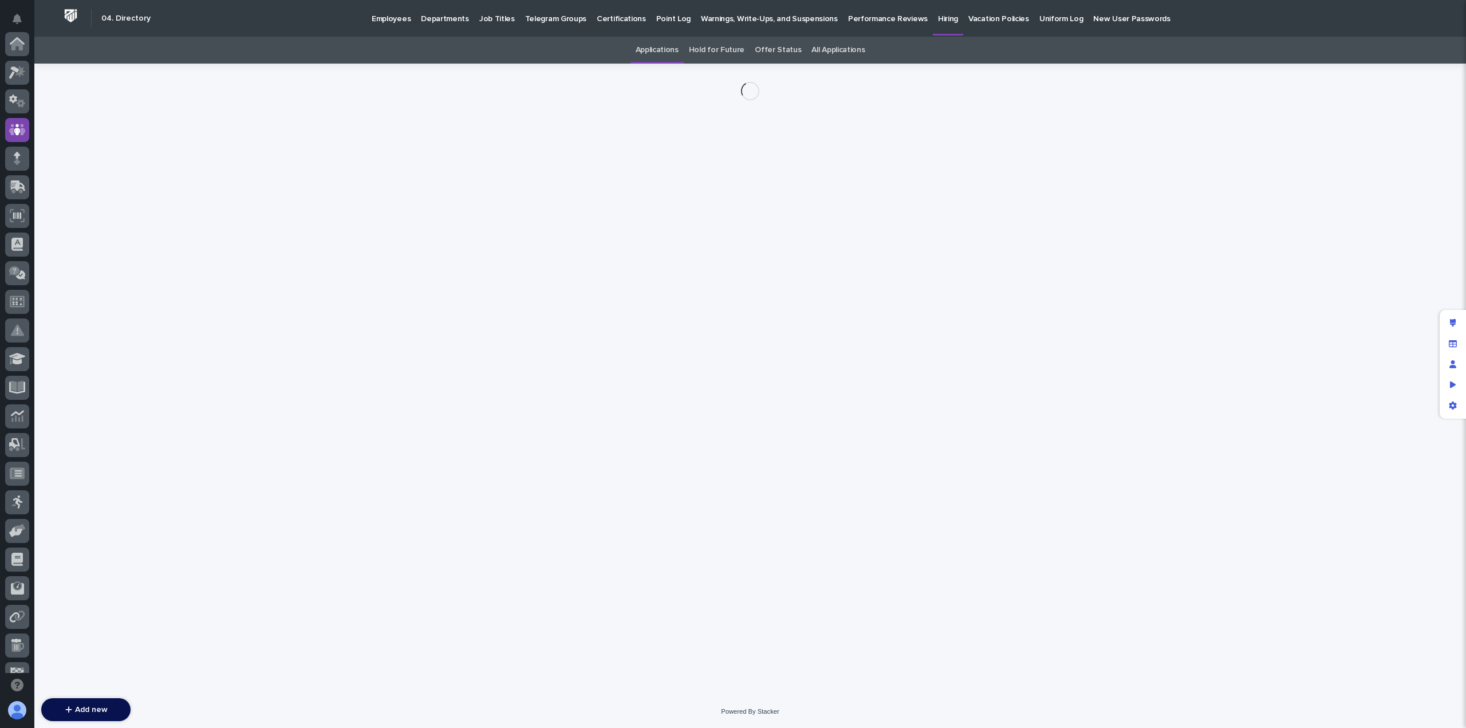
scroll to position [86, 0]
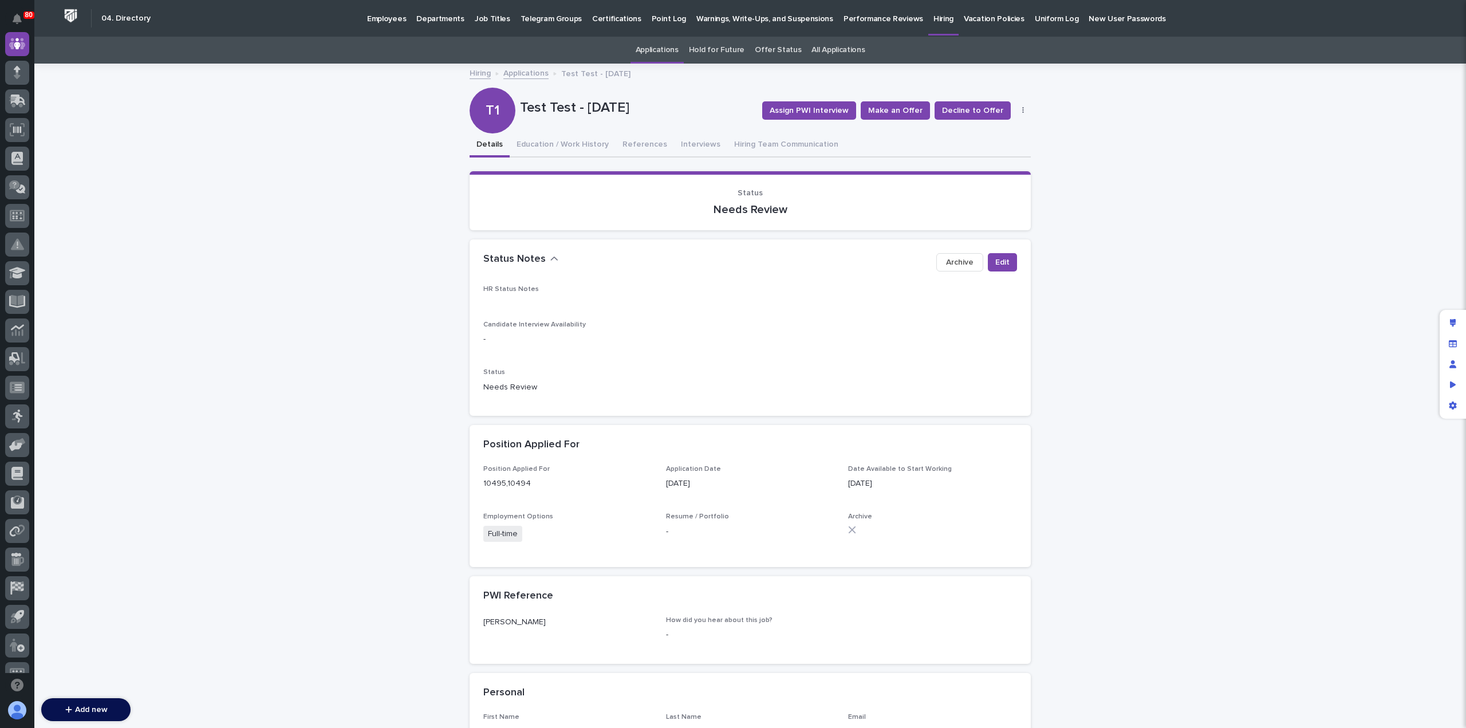
click at [1016, 110] on button "button" at bounding box center [1023, 111] width 16 height 8
click at [1016, 132] on button "Edit" at bounding box center [988, 133] width 76 height 18
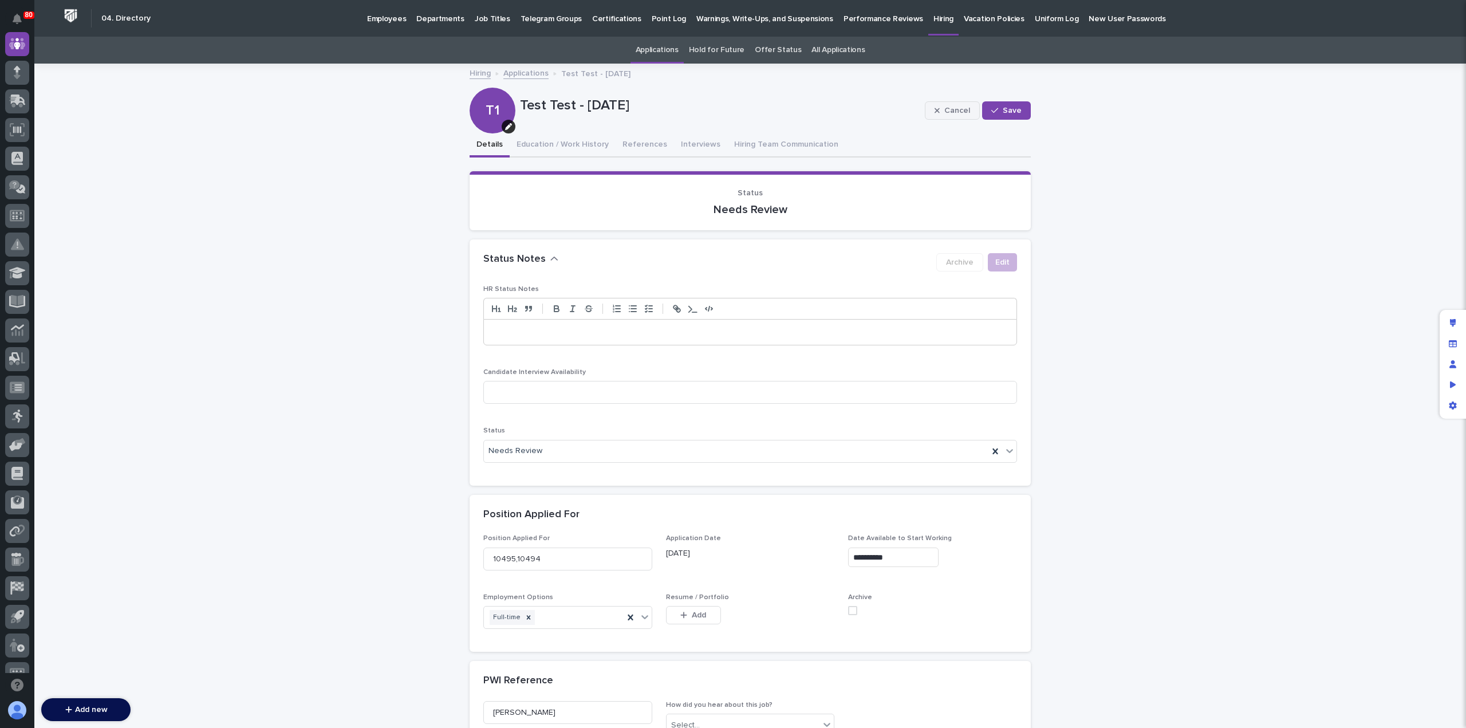
click at [940, 111] on div "button" at bounding box center [939, 111] width 10 height 8
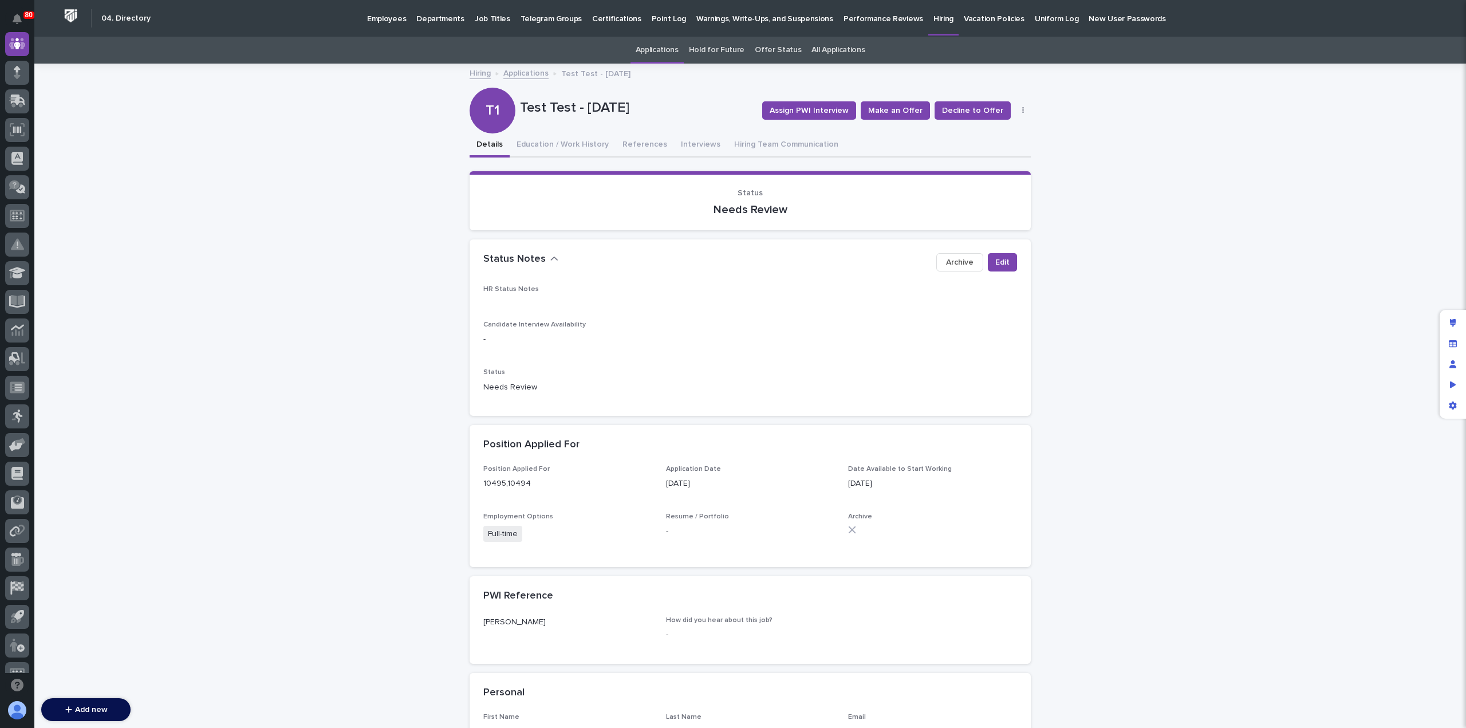
click at [1021, 110] on button "button" at bounding box center [1023, 111] width 16 height 8
click at [997, 148] on button "Delete" at bounding box center [988, 152] width 76 height 18
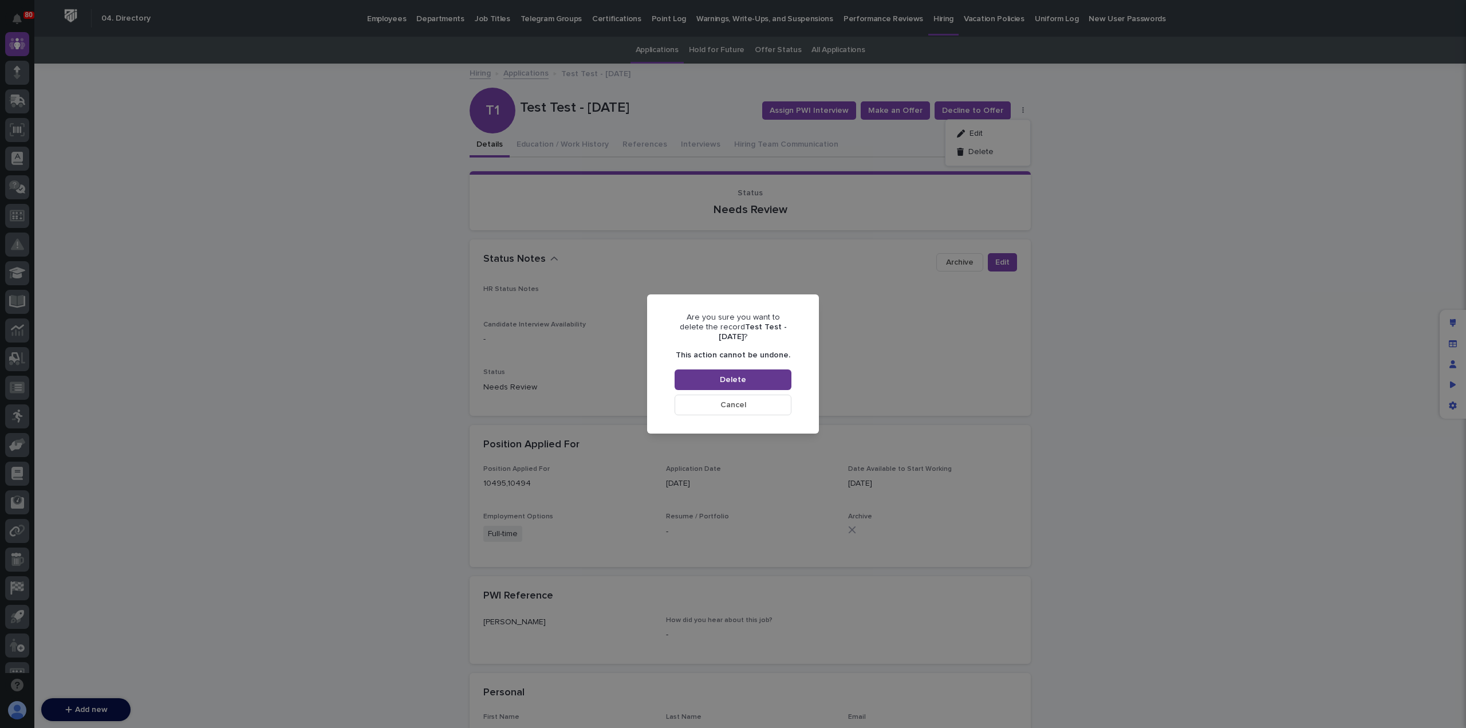
click at [767, 372] on button "Delete" at bounding box center [733, 379] width 117 height 21
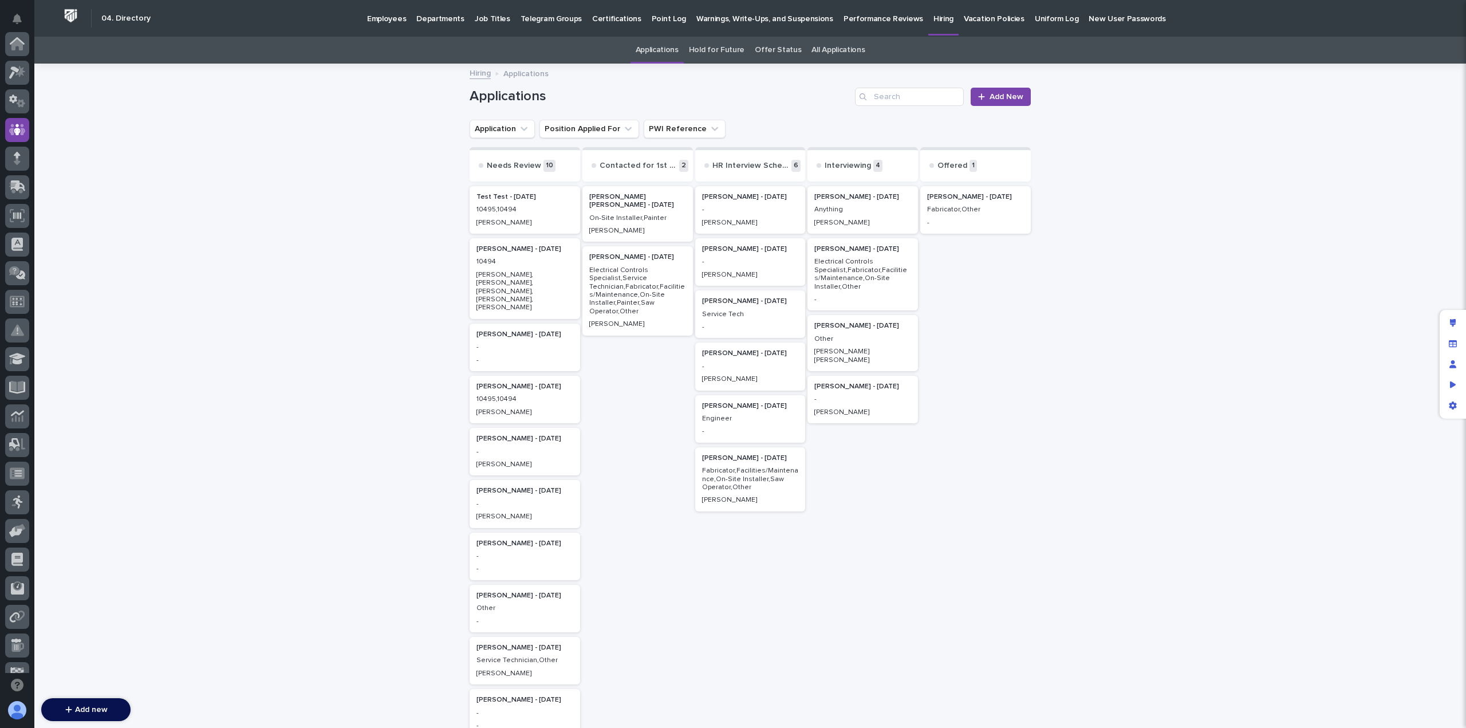
scroll to position [86, 0]
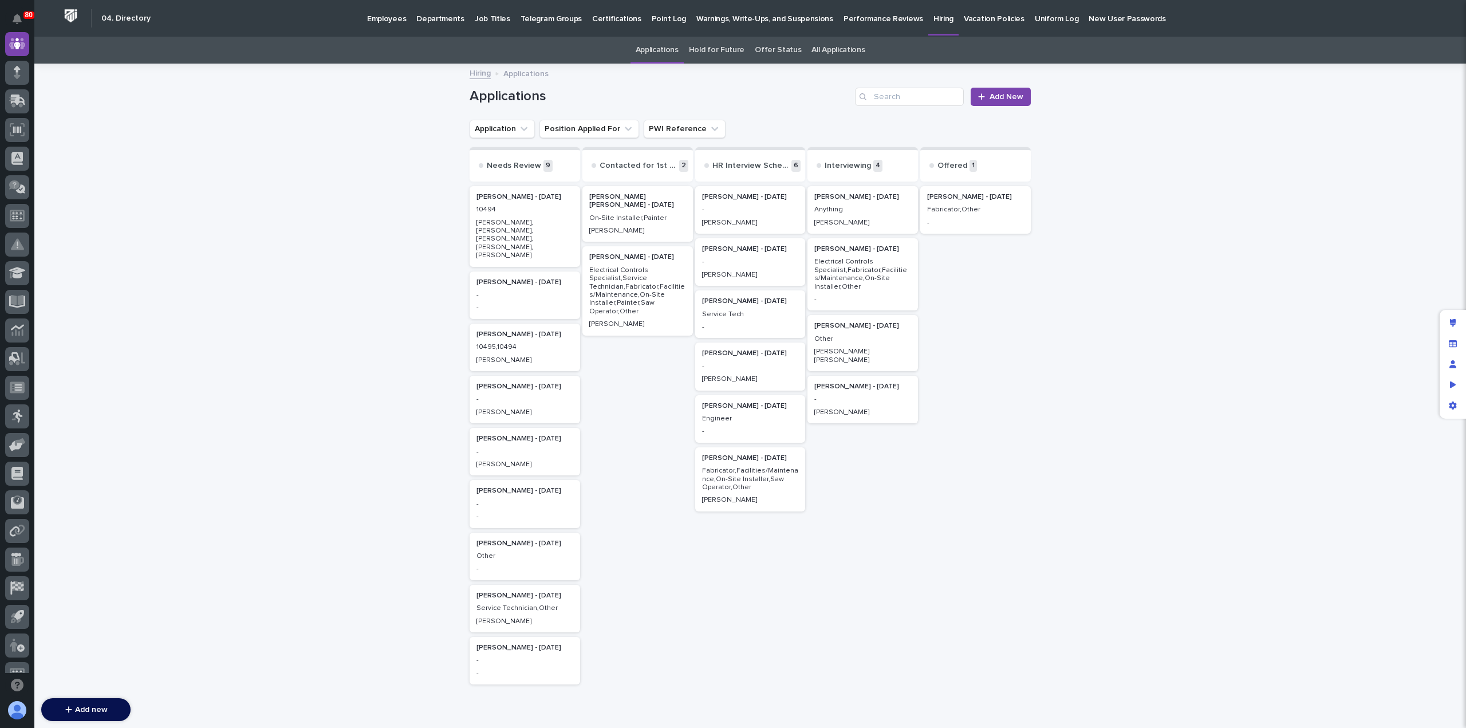
click at [741, 207] on p "-" at bounding box center [750, 210] width 97 height 8
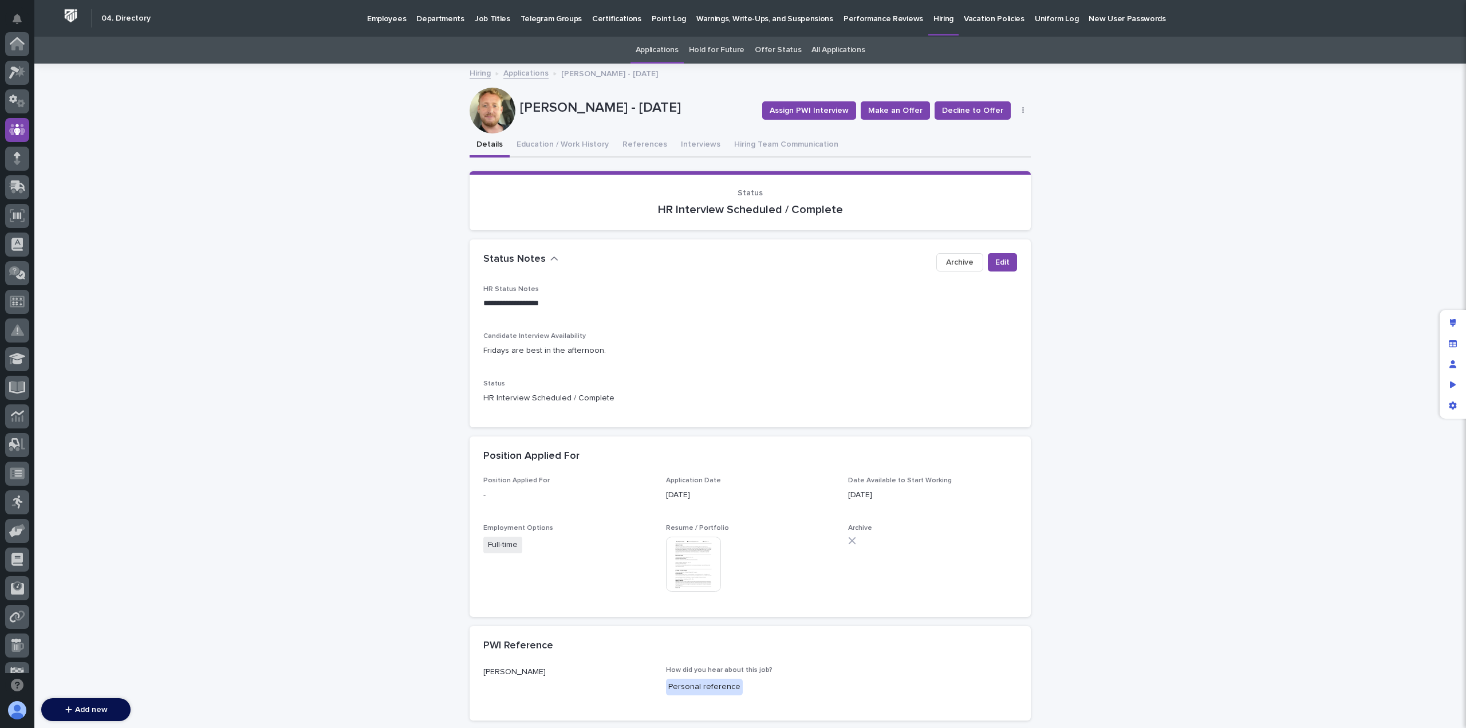
scroll to position [86, 0]
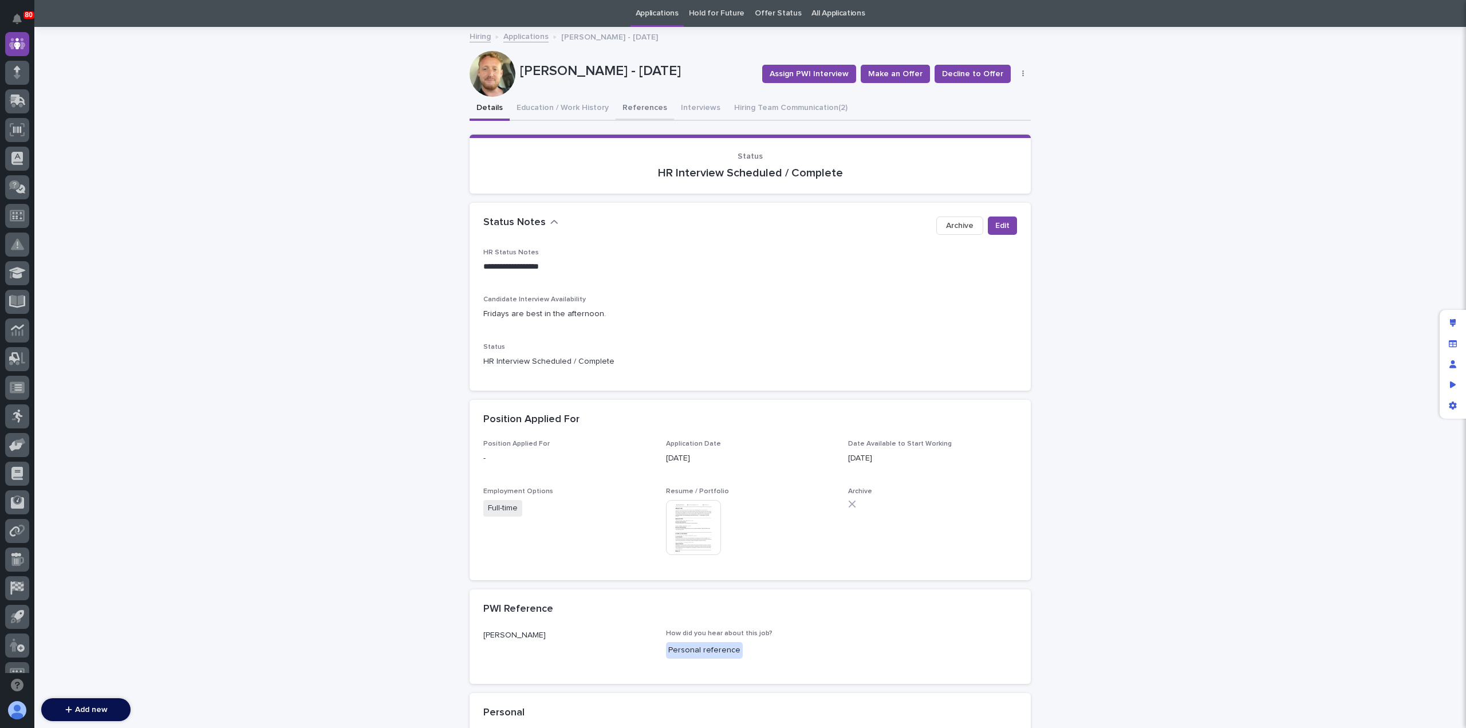
click at [625, 104] on button "References" at bounding box center [645, 109] width 58 height 24
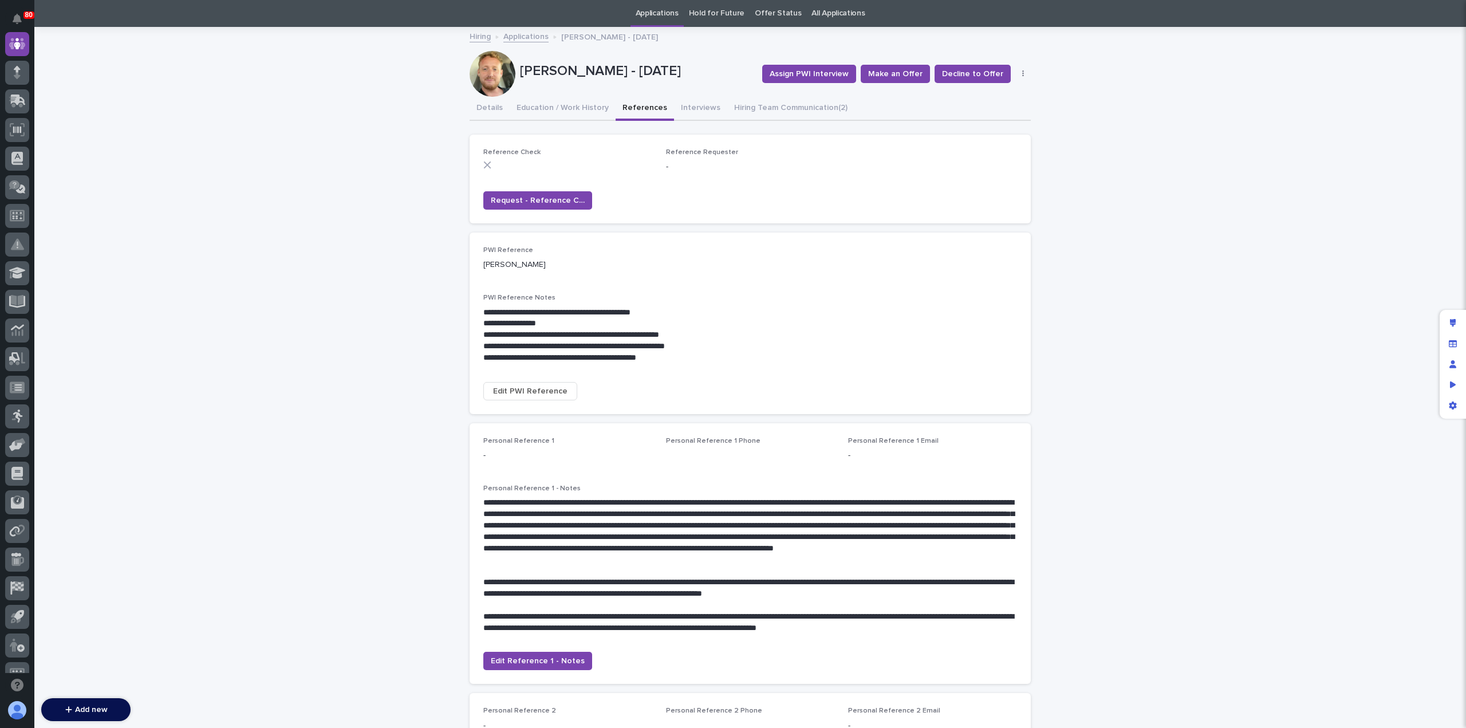
click at [1022, 72] on icon "button" at bounding box center [1023, 74] width 2 height 8
click at [1005, 98] on button "Edit" at bounding box center [988, 97] width 76 height 18
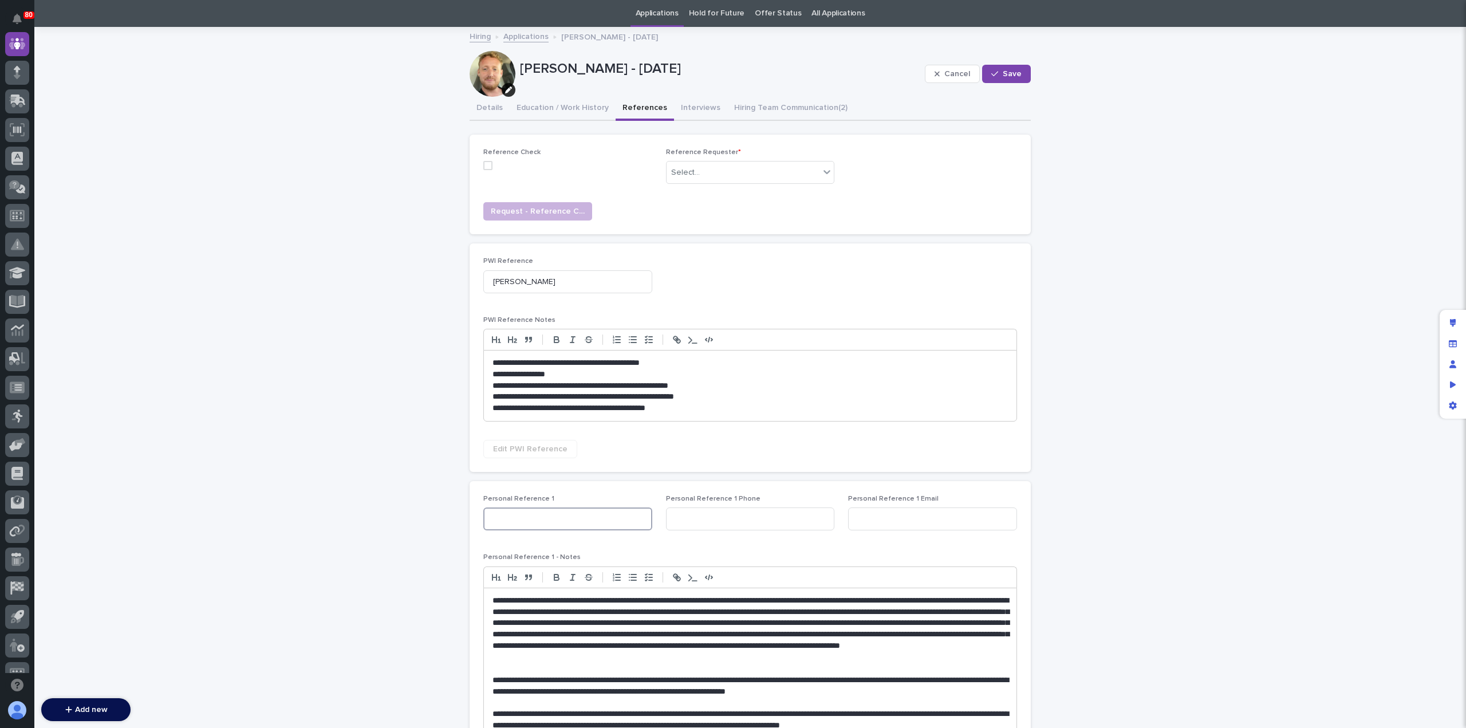
click at [503, 520] on input at bounding box center [567, 518] width 169 height 23
type input "[PERSON_NAME]"
click at [567, 110] on button "Education / Work History" at bounding box center [563, 109] width 106 height 24
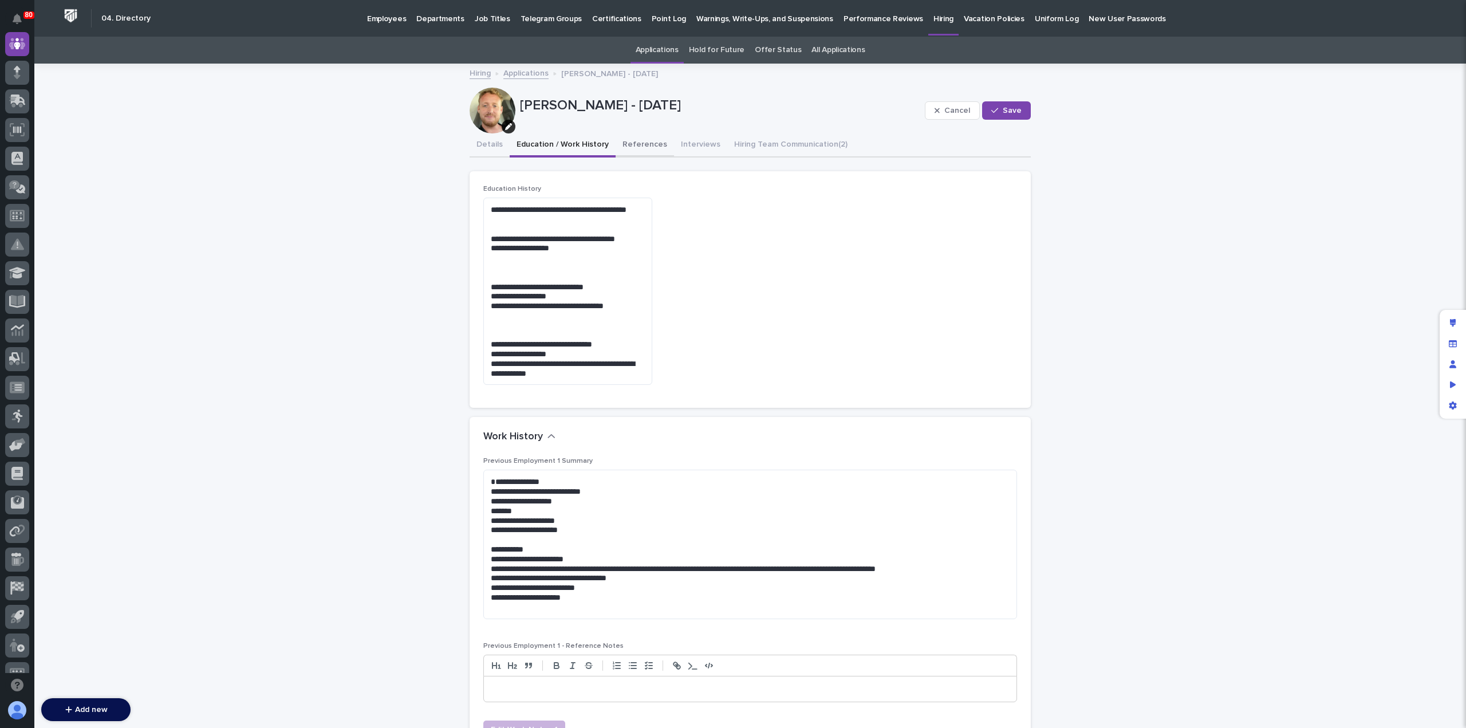
click at [636, 148] on button "References" at bounding box center [645, 145] width 58 height 24
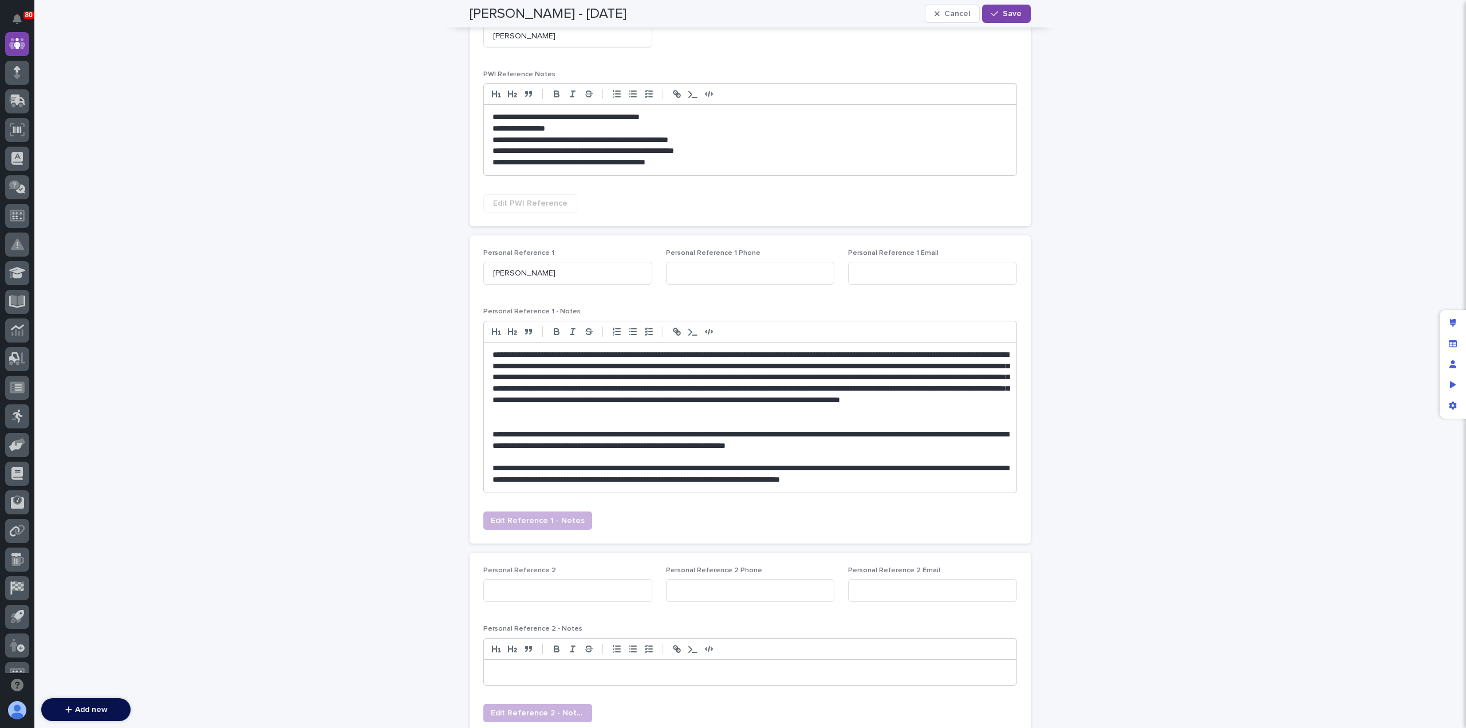
scroll to position [286, 0]
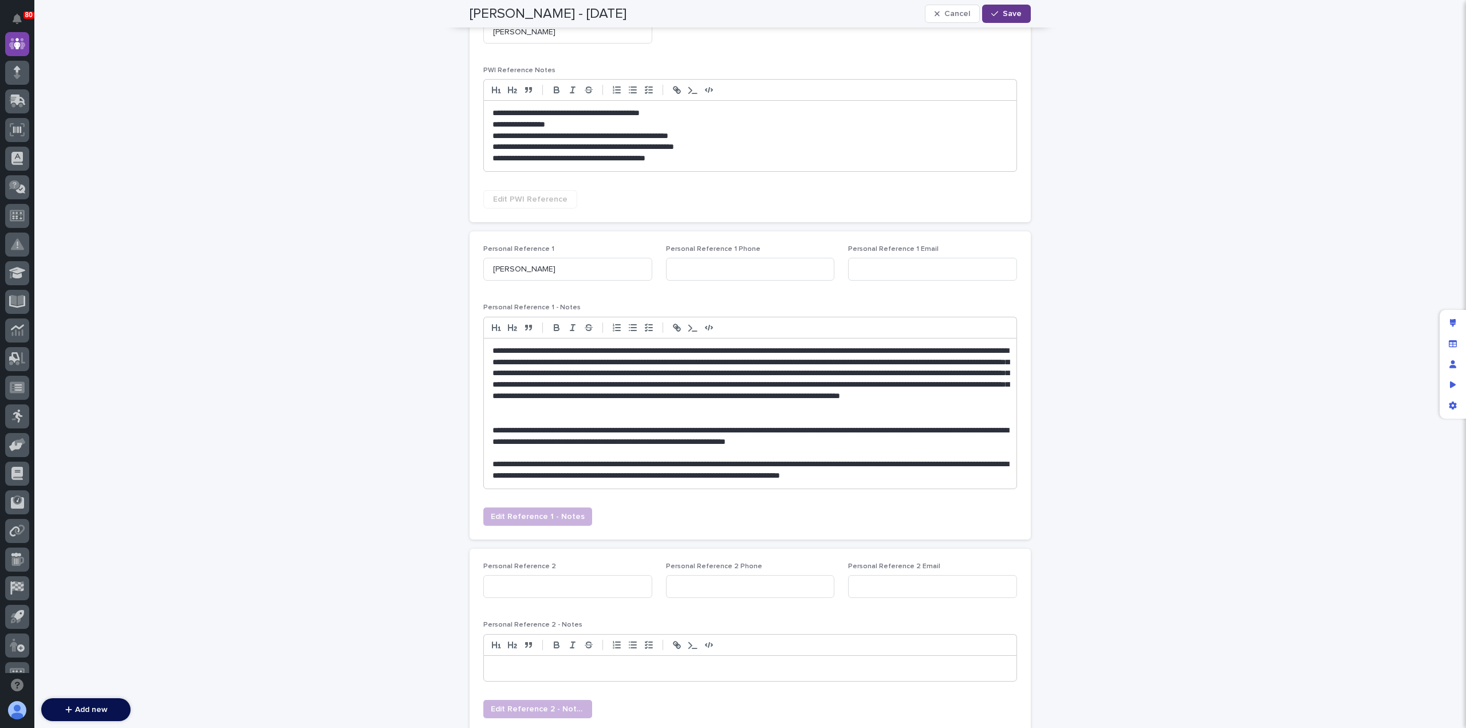
click at [1008, 12] on span "Save" at bounding box center [1012, 14] width 19 height 8
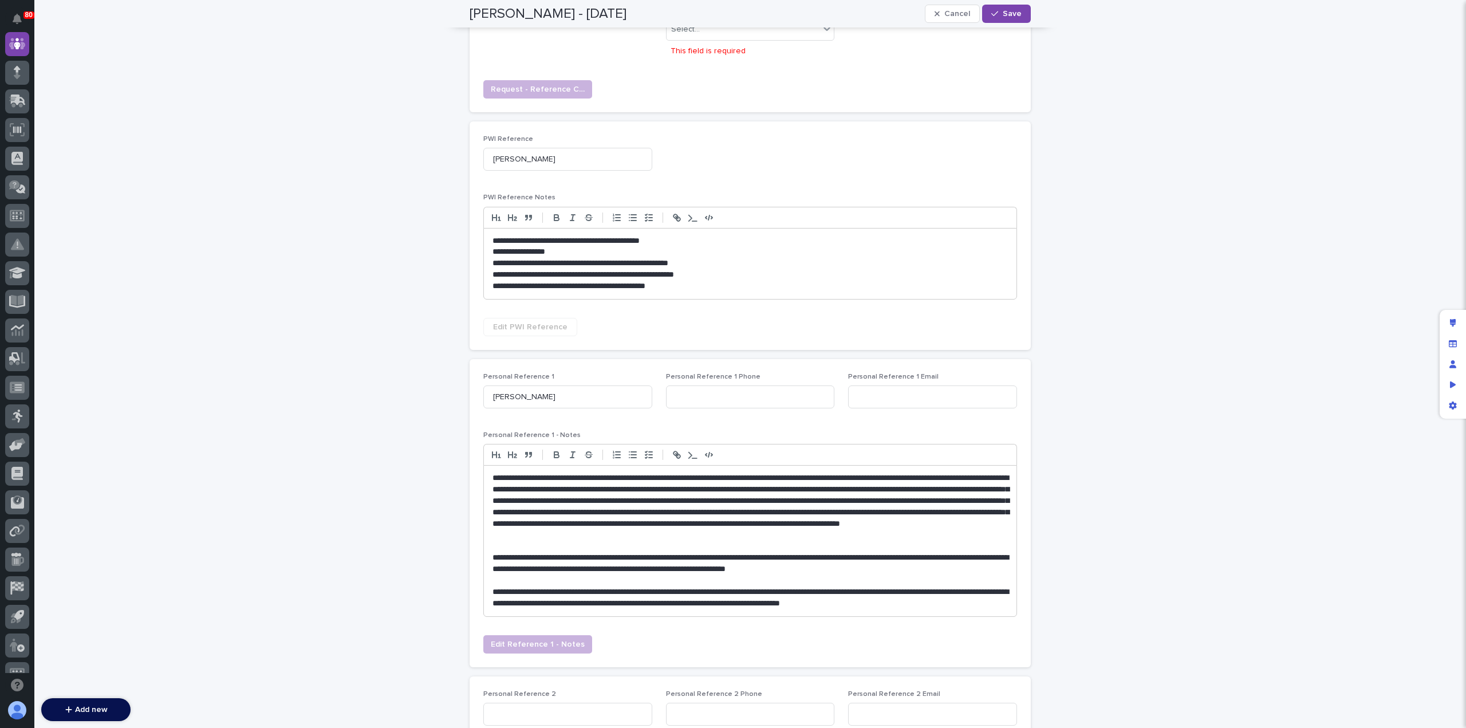
scroll to position [190, 0]
click at [542, 397] on input "[PERSON_NAME]" at bounding box center [567, 396] width 169 height 23
type input "[PERSON_NAME]"
click at [487, 476] on div "**********" at bounding box center [750, 541] width 533 height 150
